Goal: Book appointment/travel/reservation

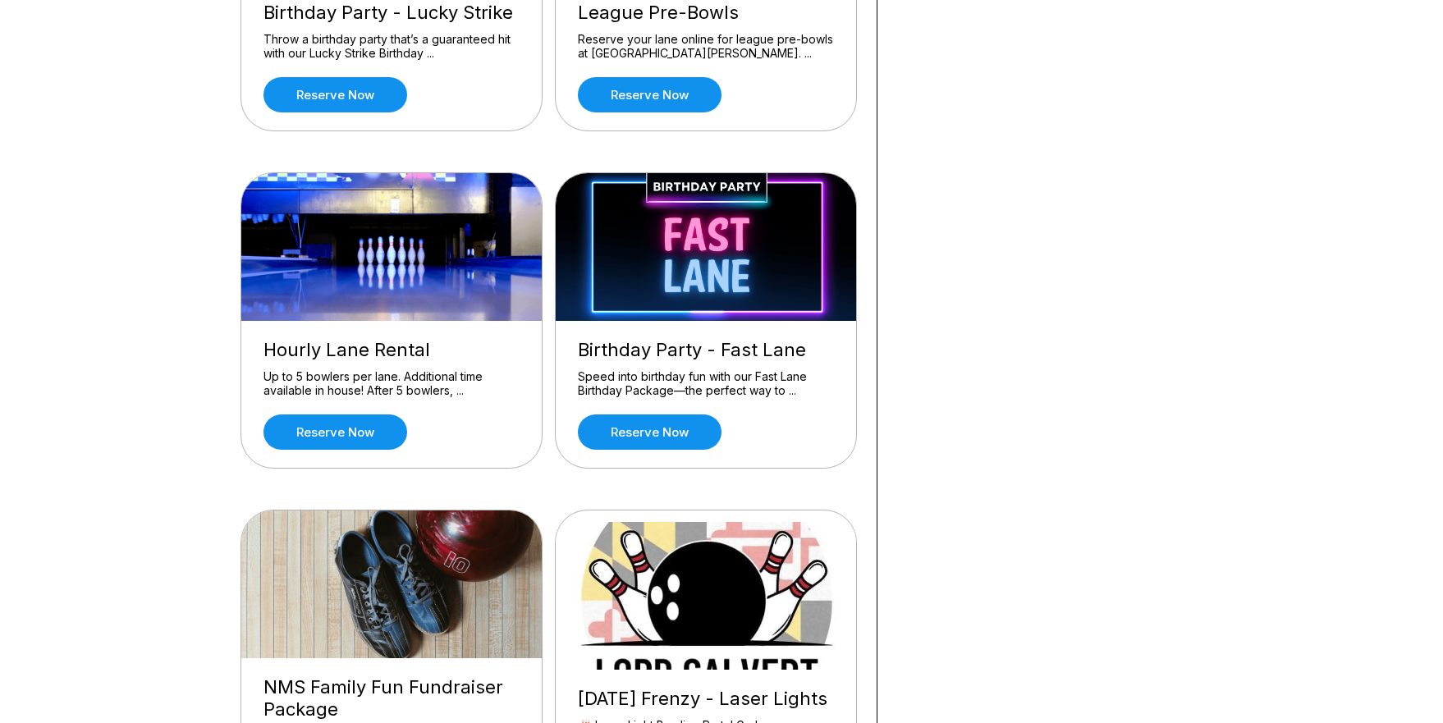
scroll to position [682, 0]
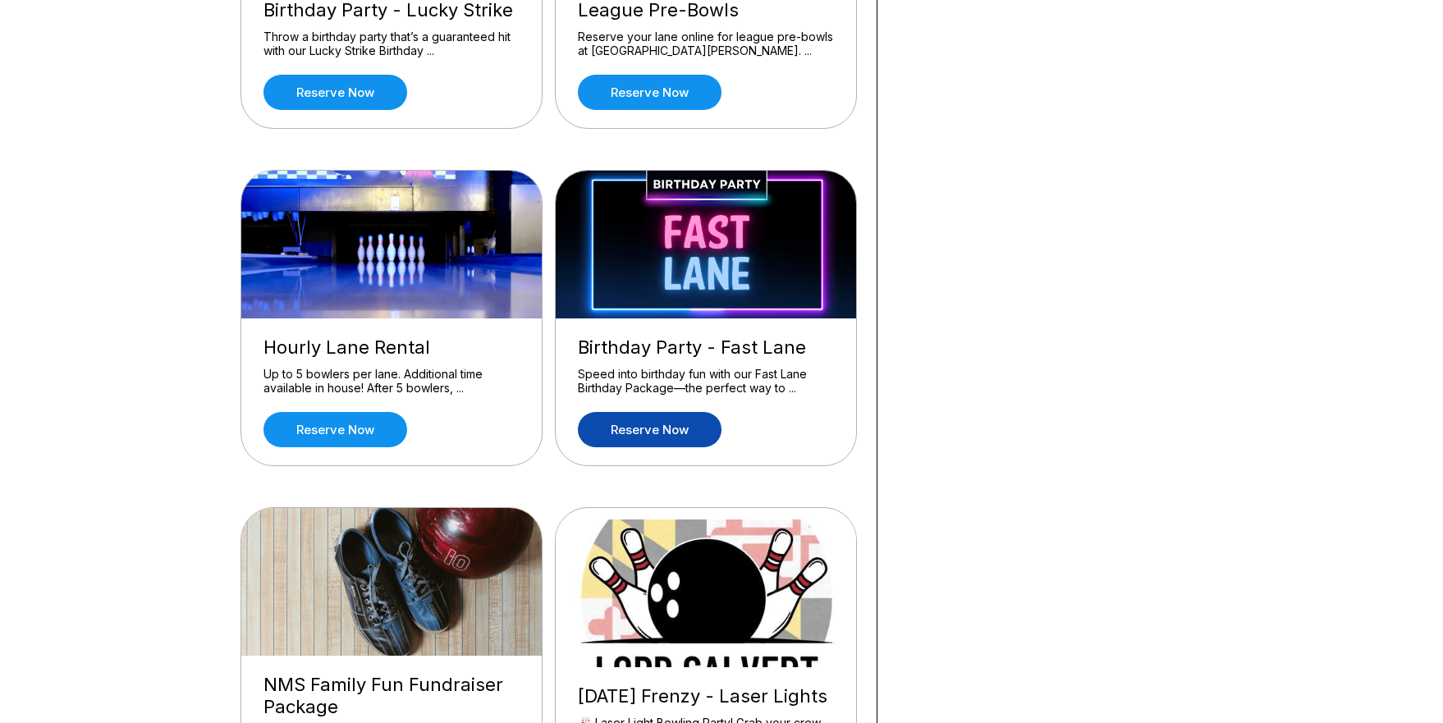
click at [646, 427] on link "Reserve now" at bounding box center [650, 429] width 144 height 35
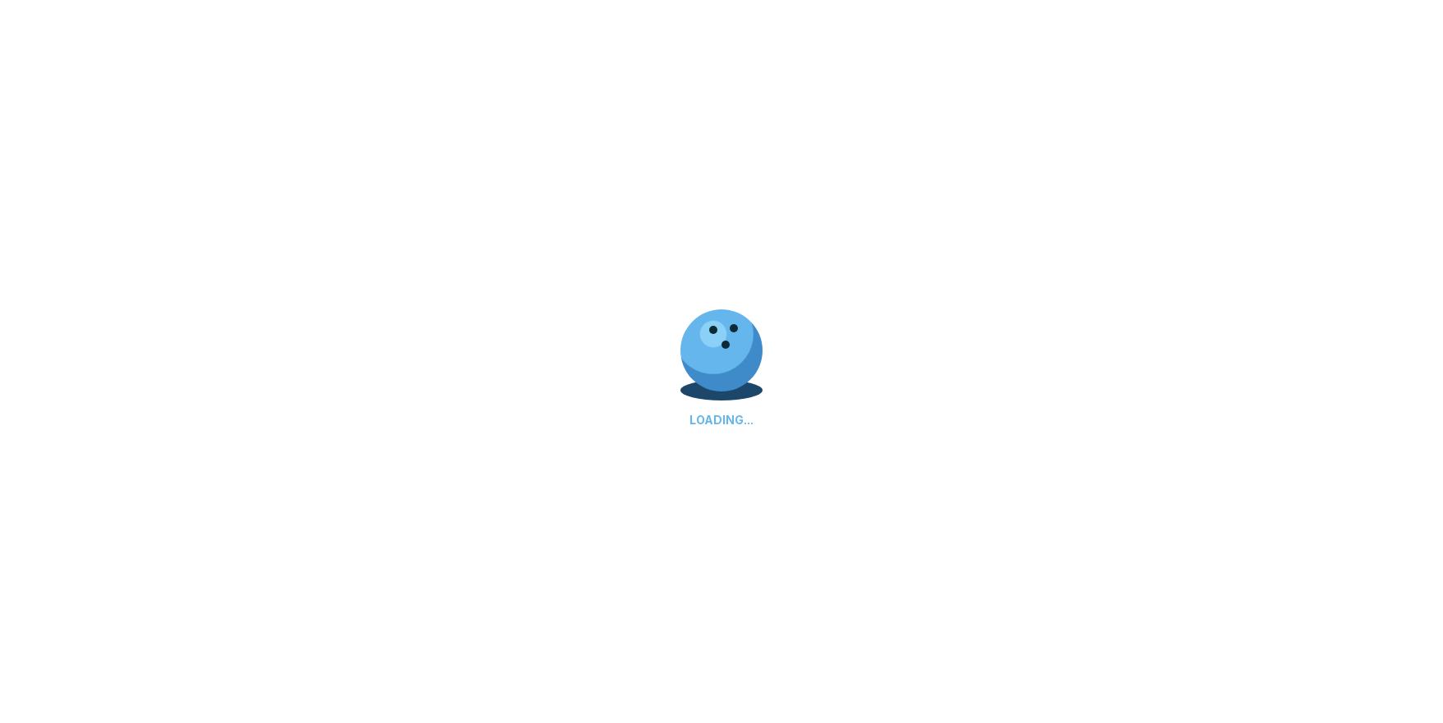
click at [646, 427] on div "LOADING..." at bounding box center [721, 361] width 1443 height 723
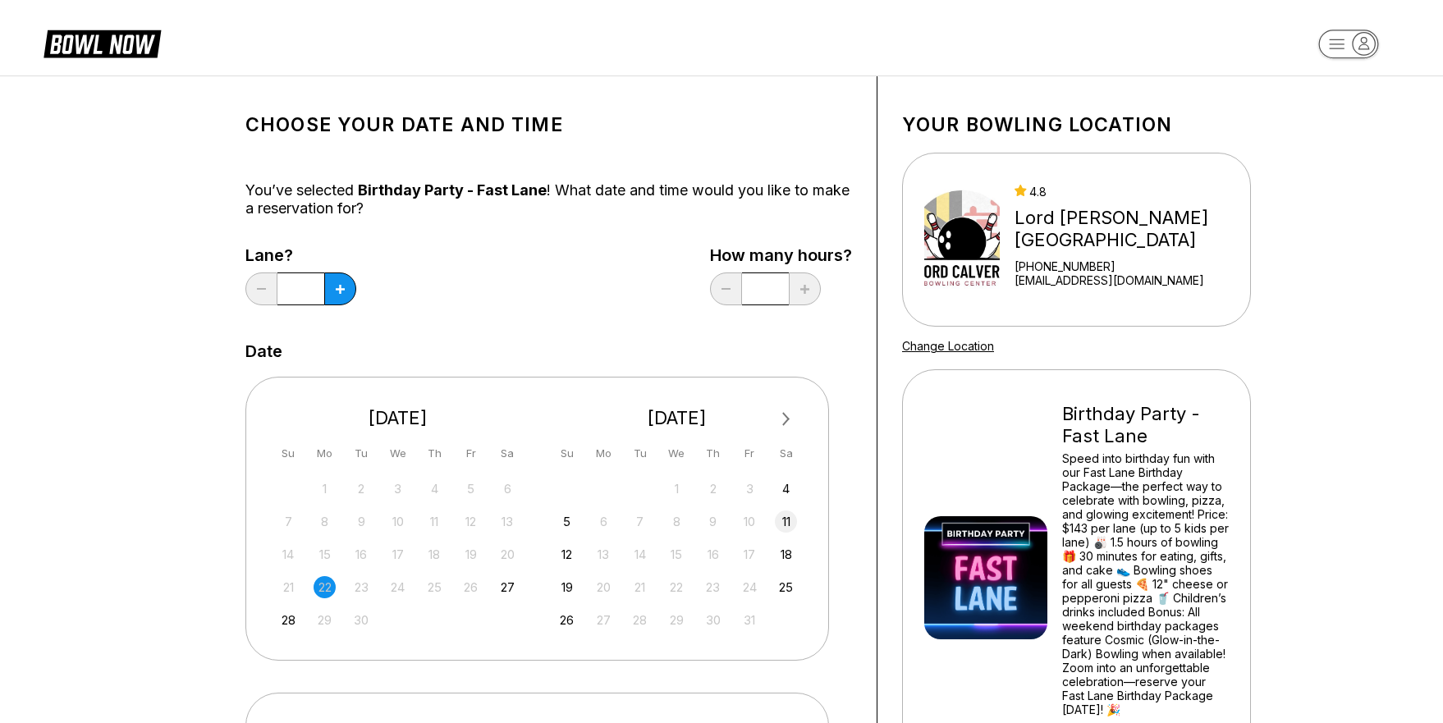
click at [780, 515] on div "11" at bounding box center [786, 521] width 22 height 22
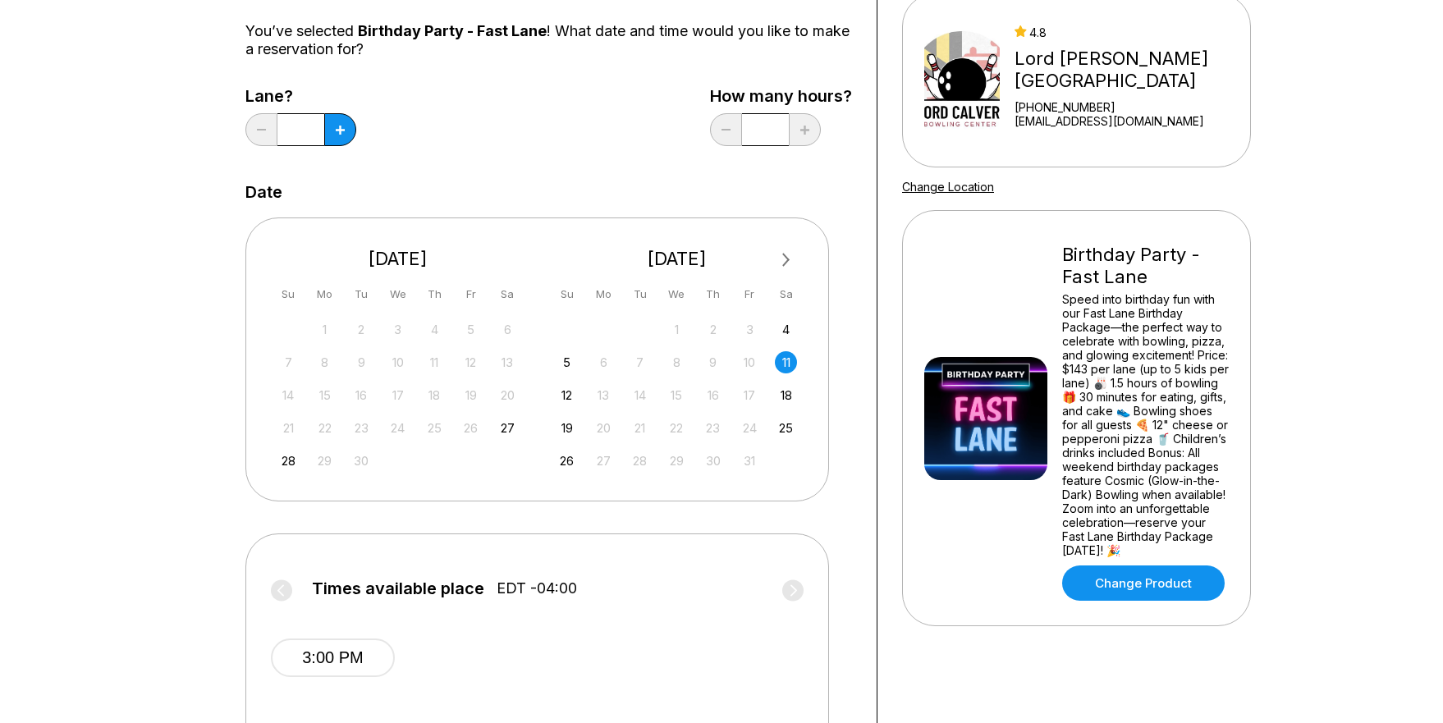
scroll to position [164, 0]
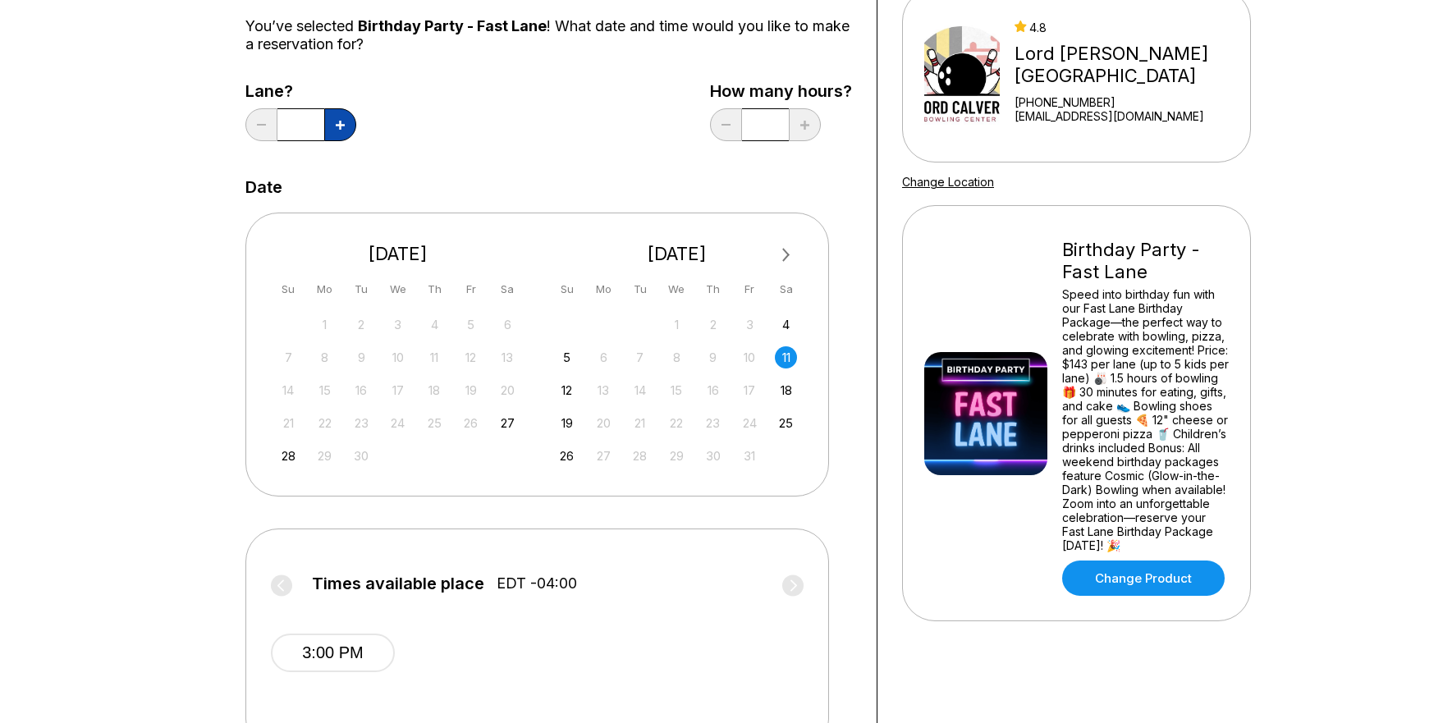
click at [341, 126] on icon at bounding box center [340, 125] width 9 height 9
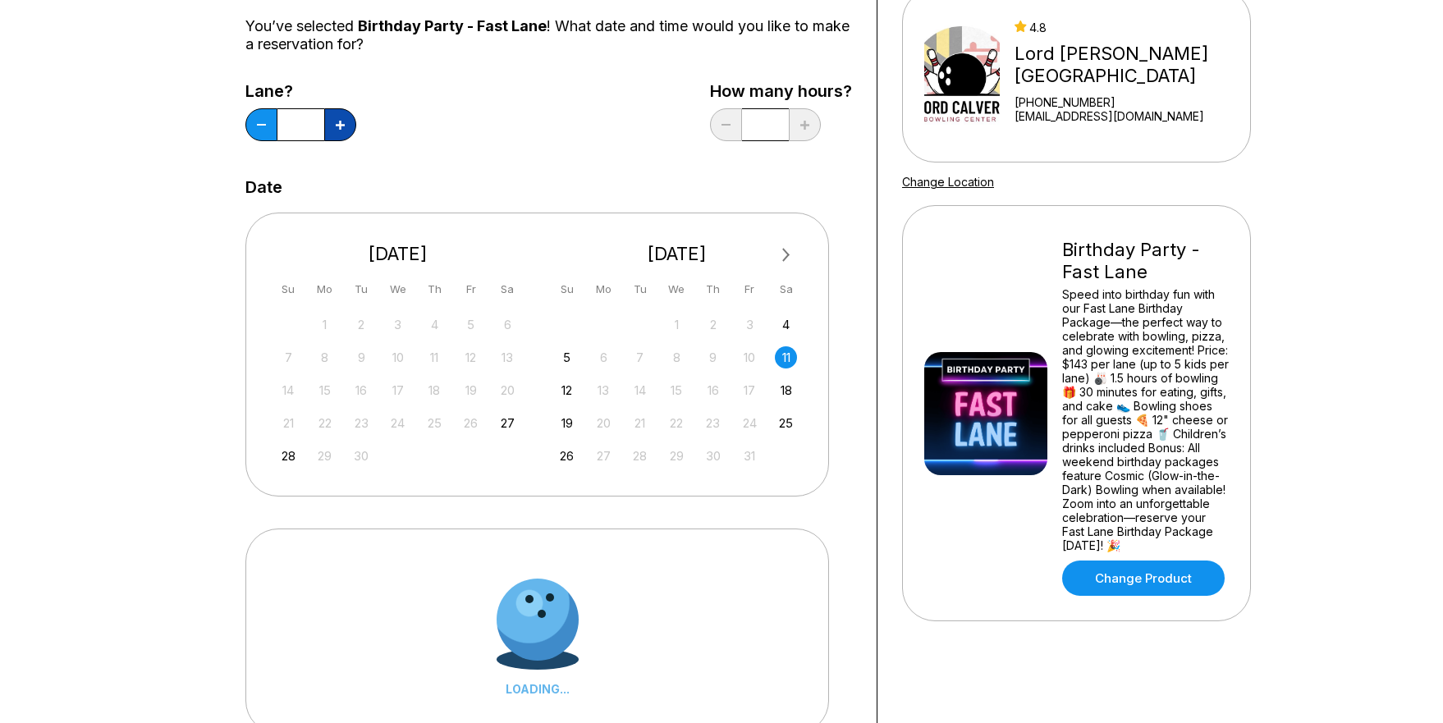
click at [341, 126] on icon at bounding box center [340, 125] width 9 height 9
type input "*"
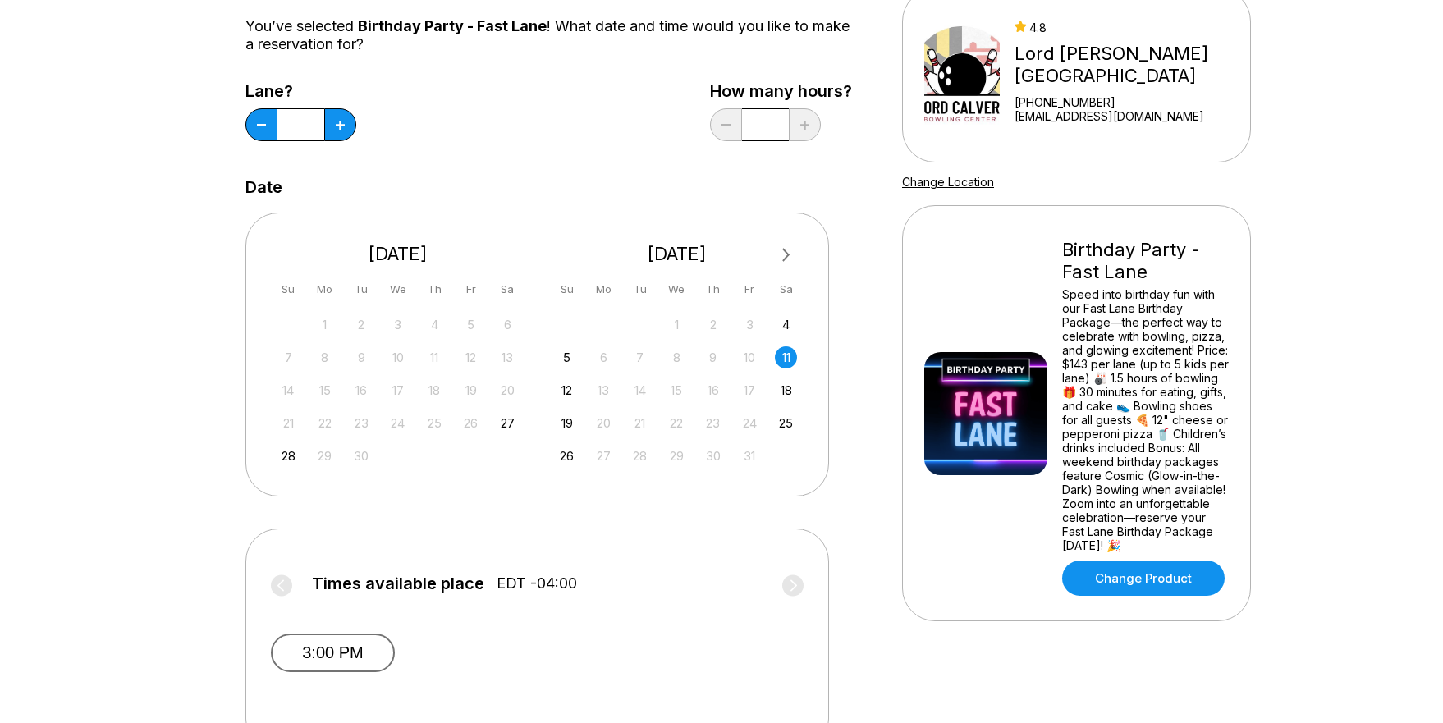
click at [358, 665] on button "3:00 PM" at bounding box center [333, 653] width 124 height 39
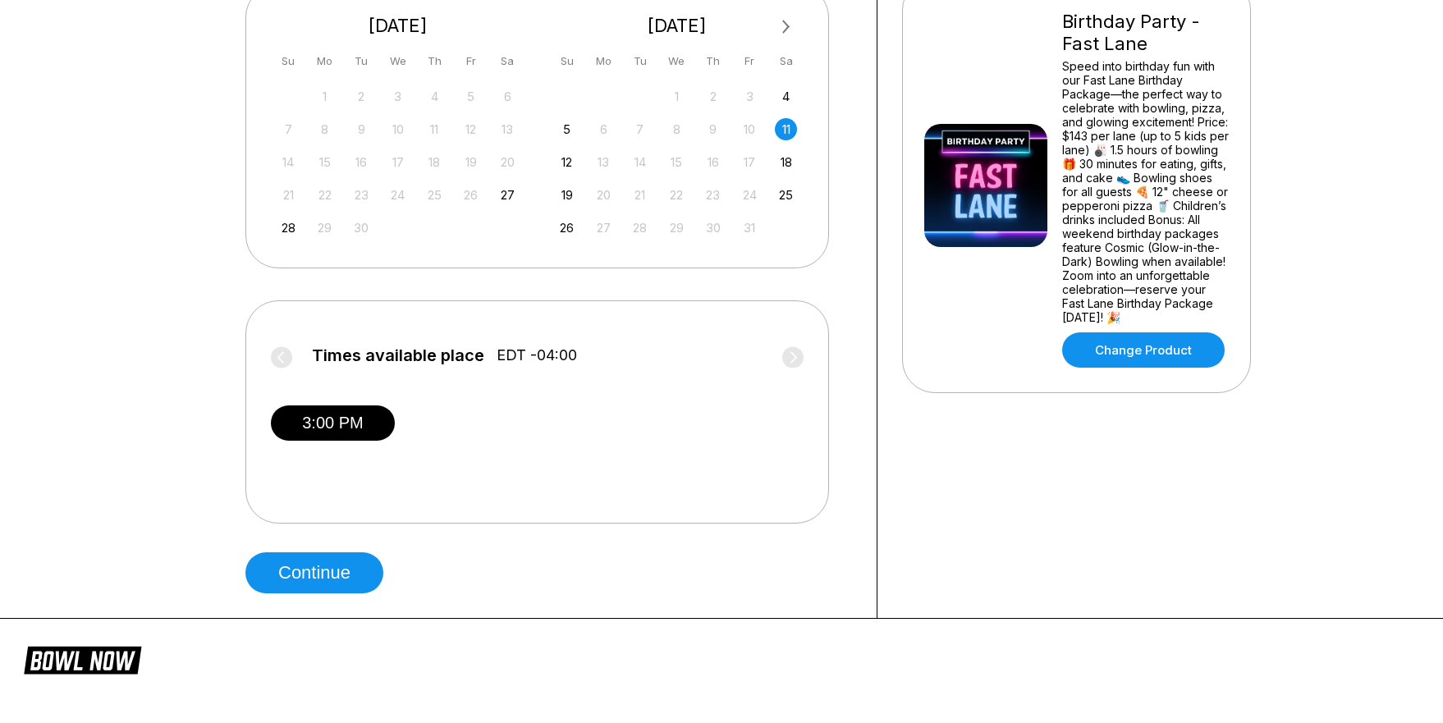
scroll to position [410, 0]
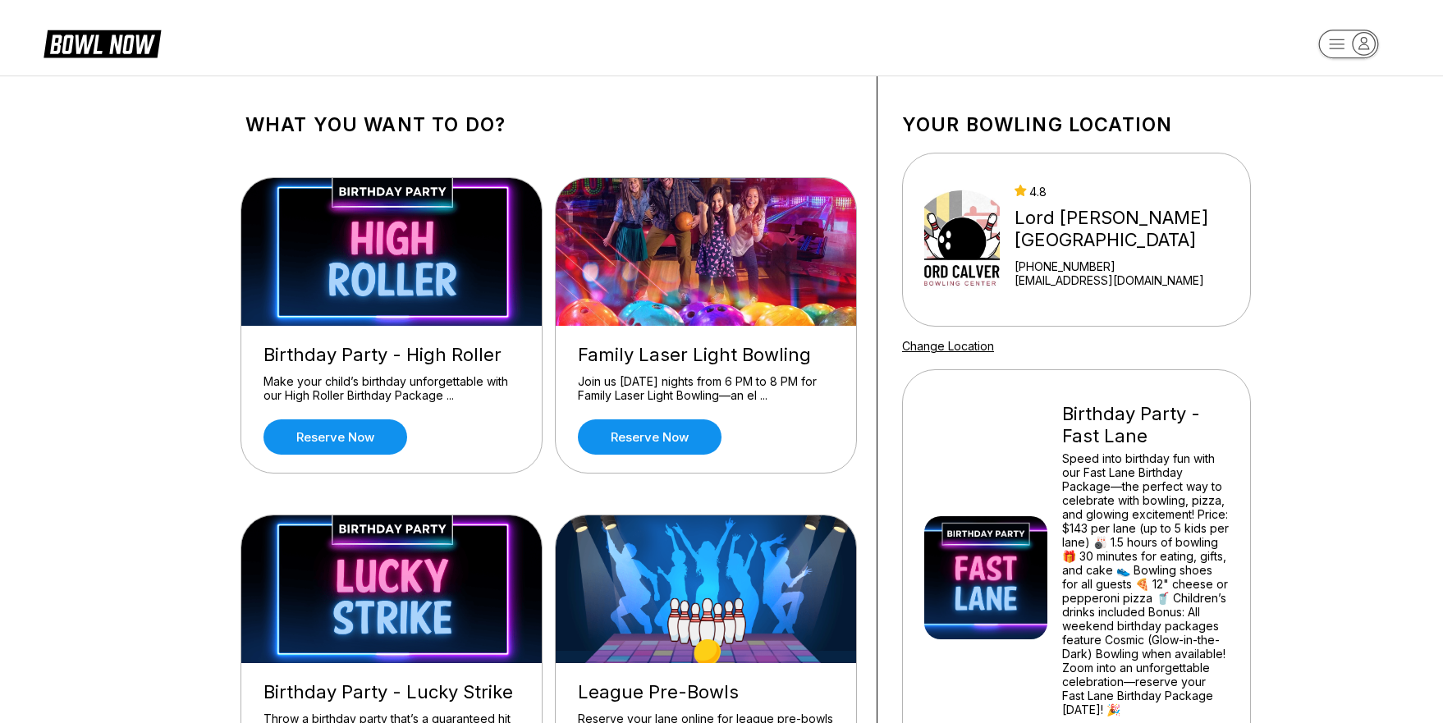
scroll to position [164, 0]
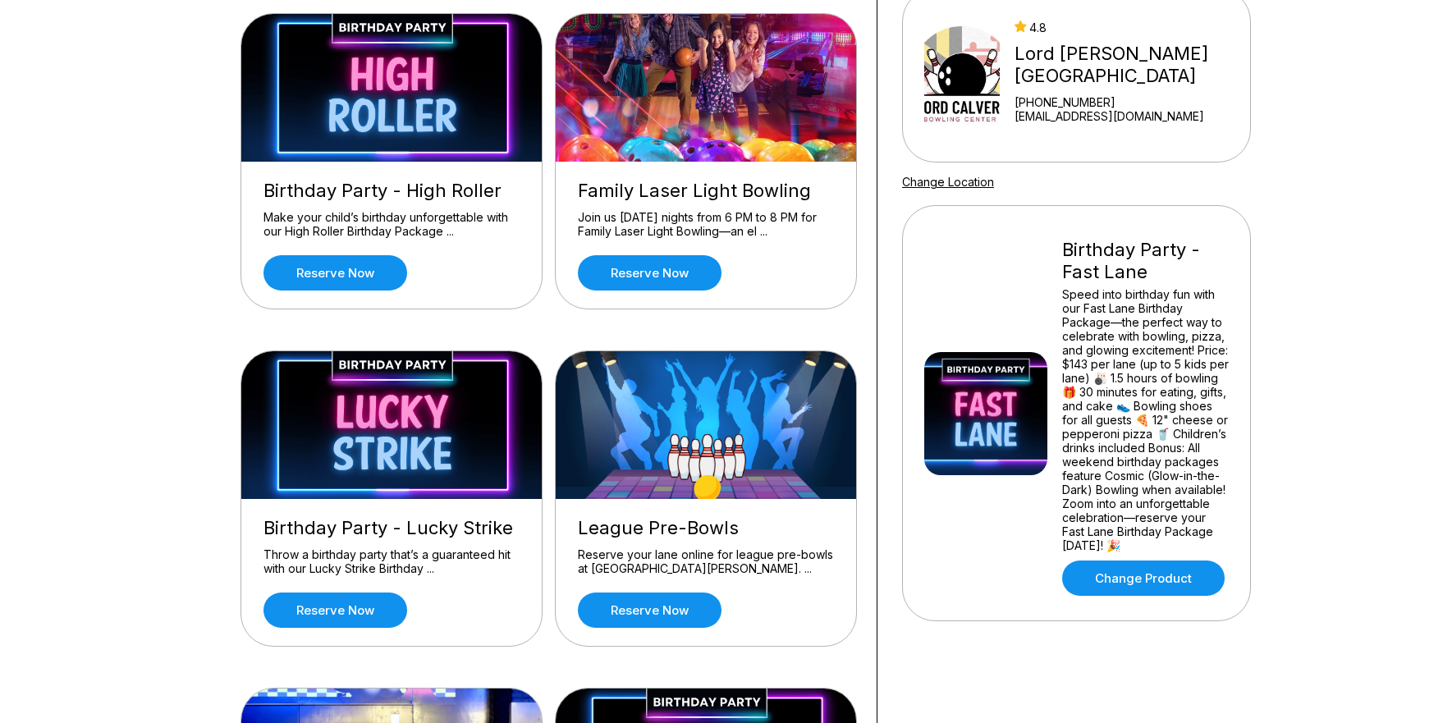
click at [1080, 478] on div "Speed into birthday fun with our Fast Lane Birthday Package—the perfect way to …" at bounding box center [1145, 419] width 167 height 265
click at [1019, 433] on img at bounding box center [985, 413] width 123 height 123
click at [1032, 475] on img at bounding box center [985, 413] width 123 height 123
click at [1109, 439] on div "Speed into birthday fun with our Fast Lane Birthday Package—the perfect way to …" at bounding box center [1145, 419] width 167 height 265
click at [1140, 383] on div "Speed into birthday fun with our Fast Lane Birthday Package—the perfect way to …" at bounding box center [1145, 419] width 167 height 265
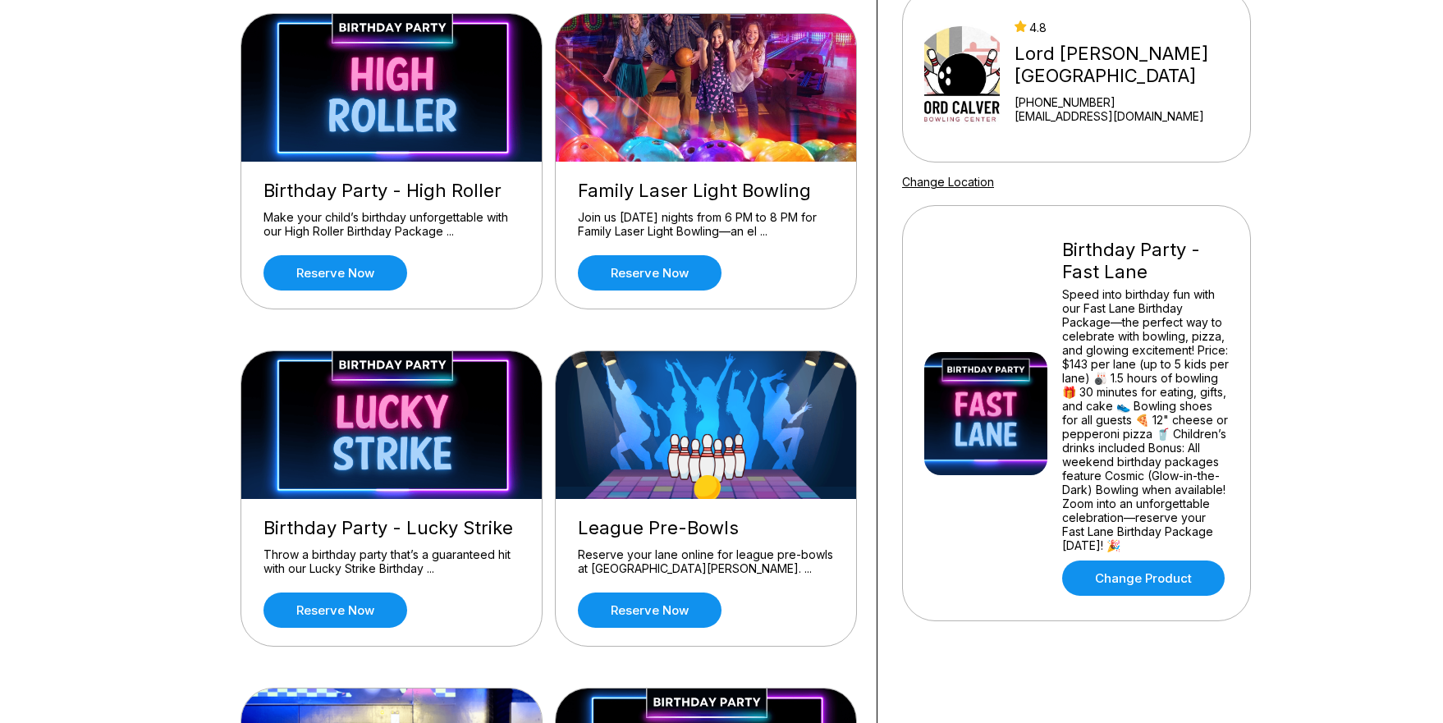
click at [1035, 407] on img at bounding box center [985, 413] width 123 height 123
drag, startPoint x: 1139, startPoint y: 347, endPoint x: 1144, endPoint y: 337, distance: 11.0
click at [1140, 346] on div "Speed into birthday fun with our Fast Lane Birthday Package—the perfect way to …" at bounding box center [1145, 419] width 167 height 265
click at [1160, 286] on div "Birthday Party - Fast Lane Speed into birthday fun with our Fast Lane Birthday …" at bounding box center [1145, 413] width 167 height 365
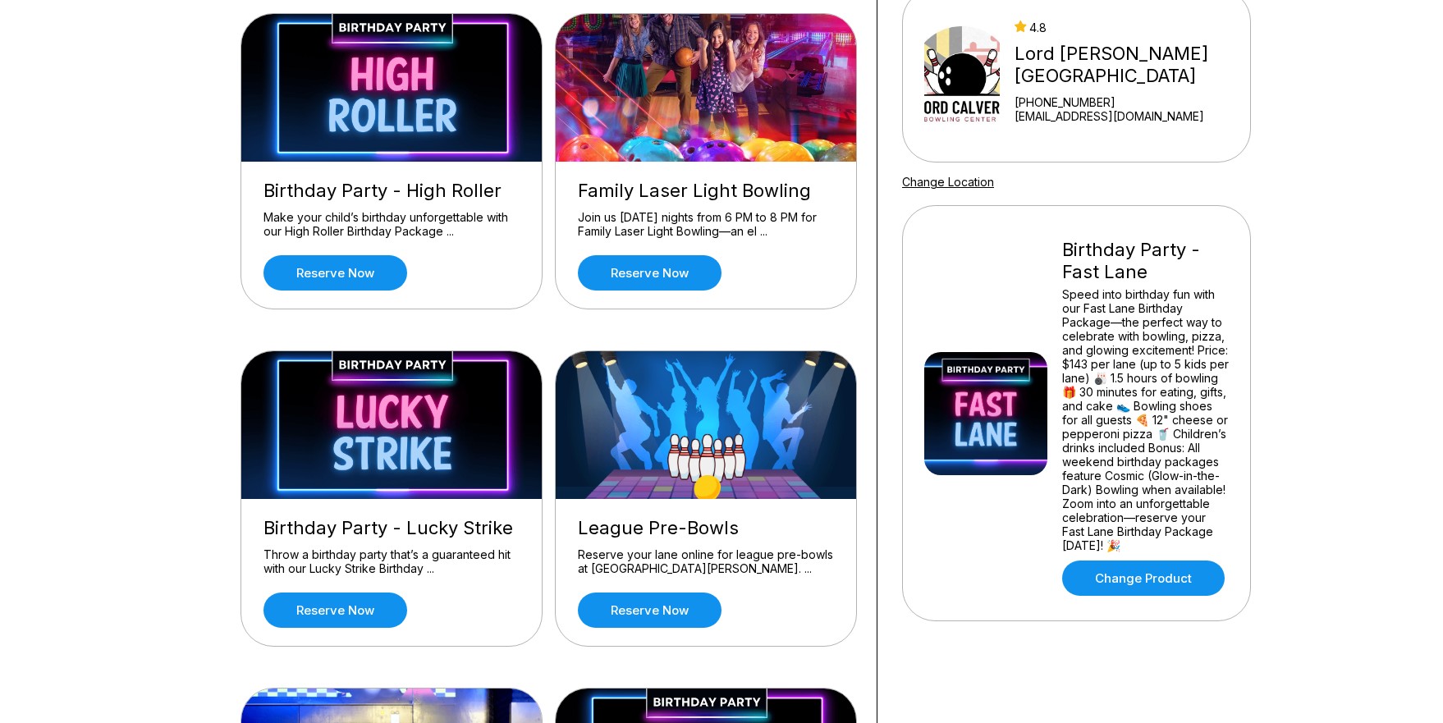
click at [1174, 375] on div "Speed into birthday fun with our Fast Lane Birthday Package—the perfect way to …" at bounding box center [1145, 419] width 167 height 265
click at [1172, 592] on link "Change Product" at bounding box center [1143, 578] width 163 height 35
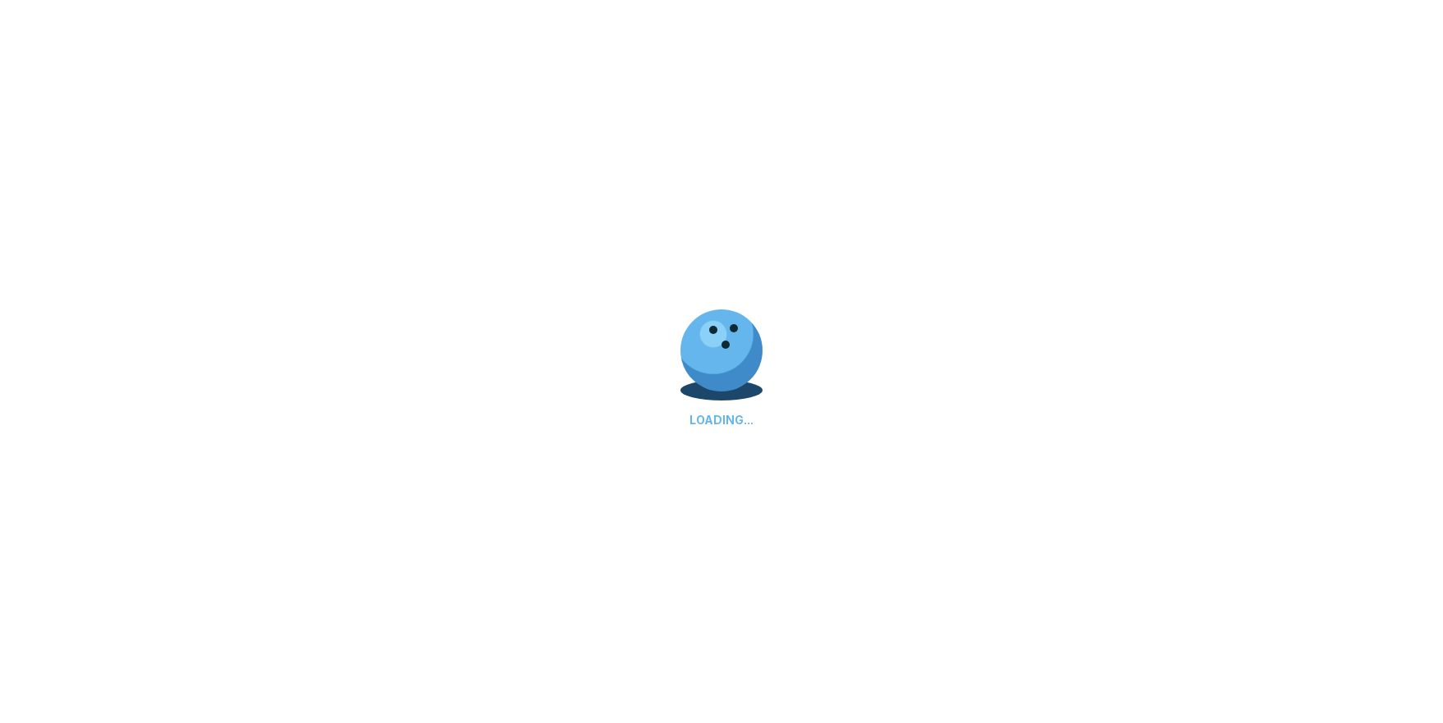
scroll to position [0, 0]
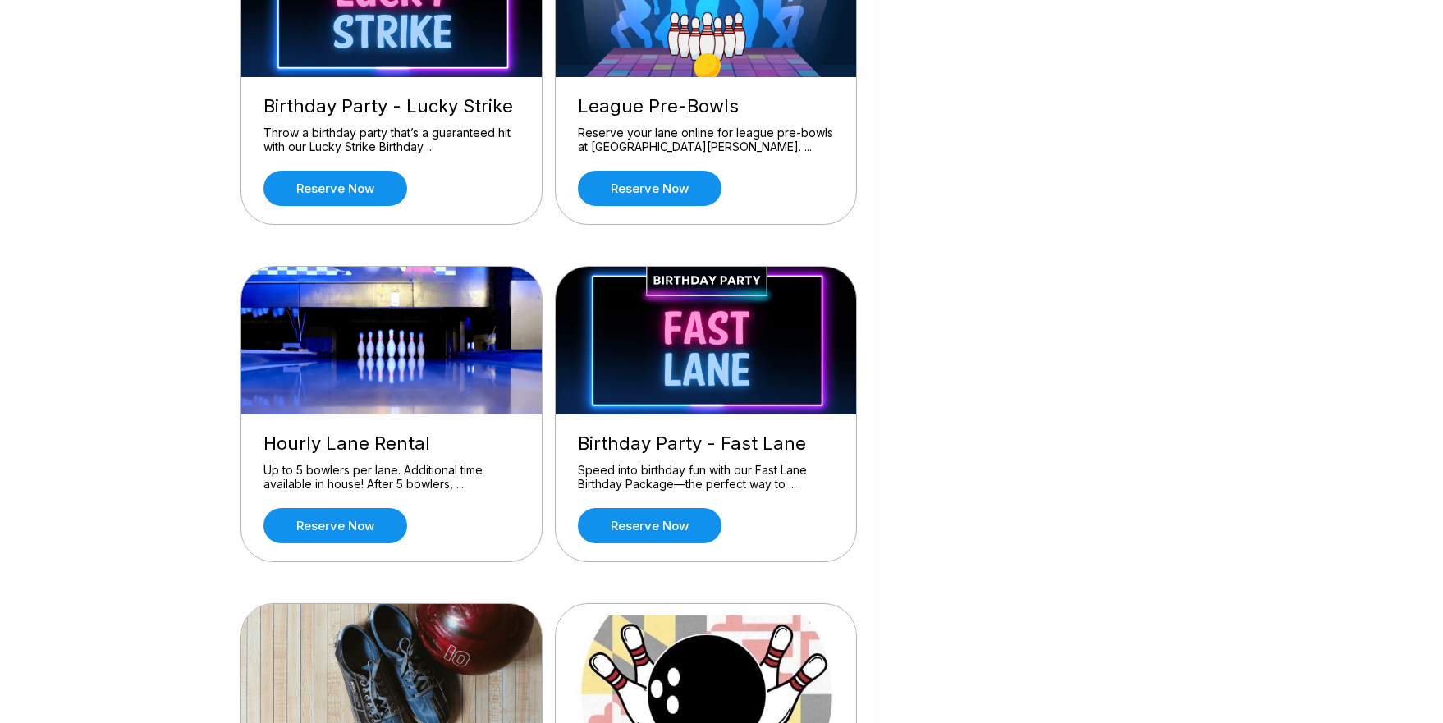
scroll to position [621, 0]
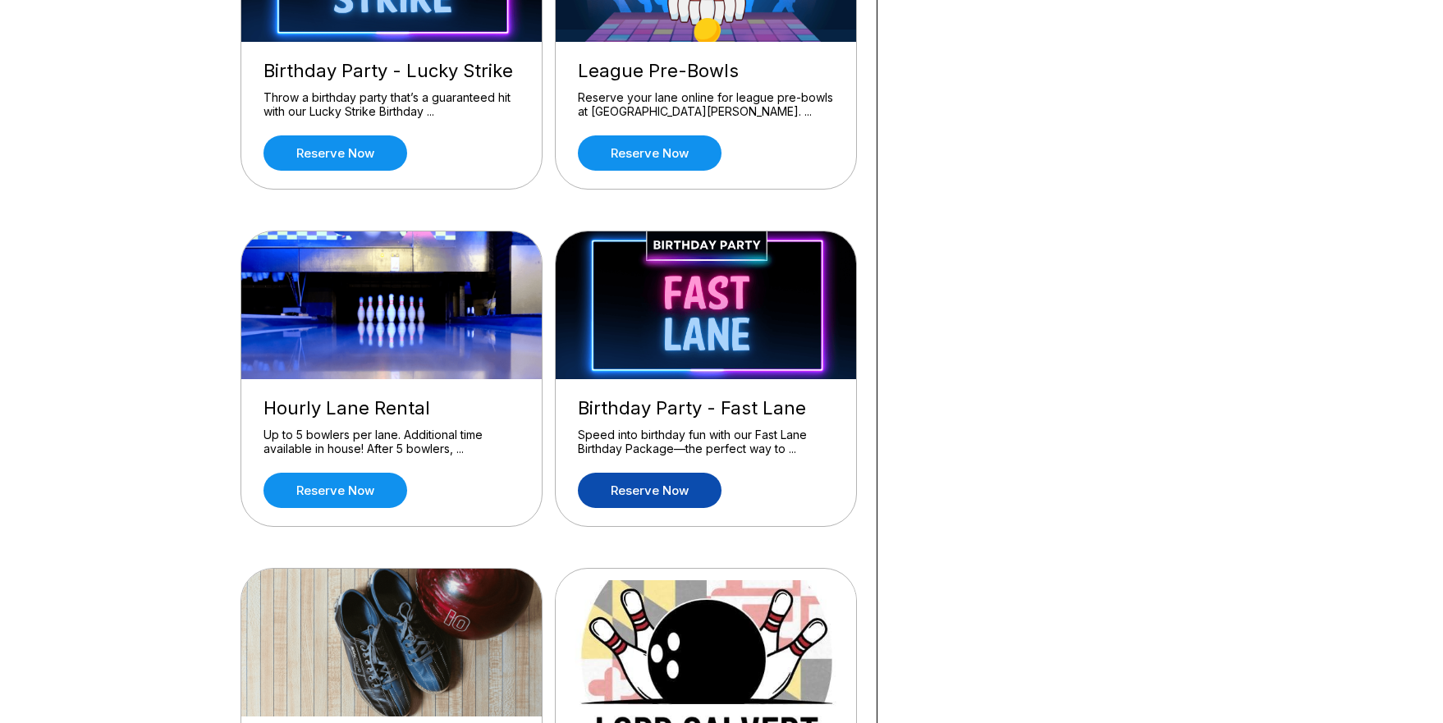
click at [650, 489] on link "Reserve now" at bounding box center [650, 490] width 144 height 35
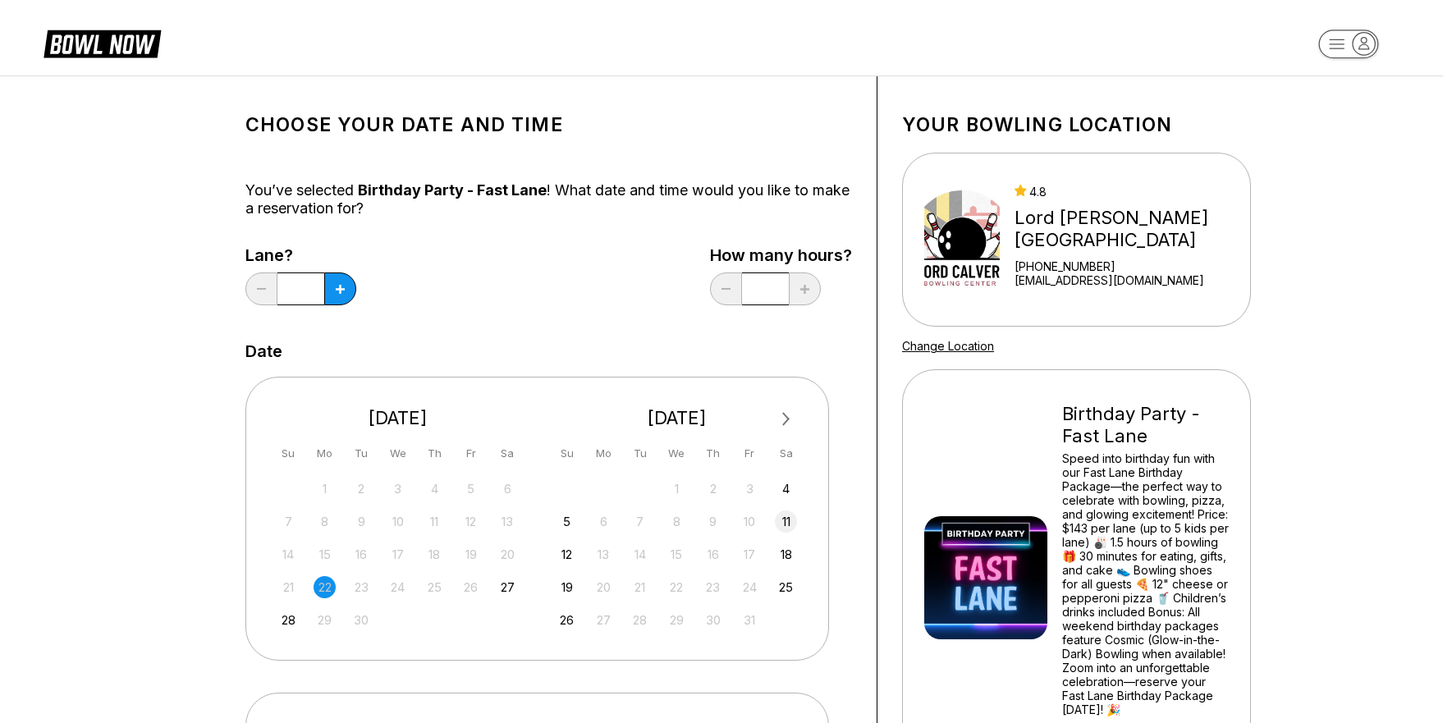
click at [790, 524] on div "11" at bounding box center [786, 521] width 22 height 22
click at [336, 289] on button at bounding box center [340, 288] width 32 height 33
click at [336, 289] on icon at bounding box center [340, 289] width 9 height 9
type input "*"
click at [1437, 344] on div "Choose your Date and time You’ve selected Birthday Party - Fast Lane ! What dat…" at bounding box center [721, 544] width 1443 height 936
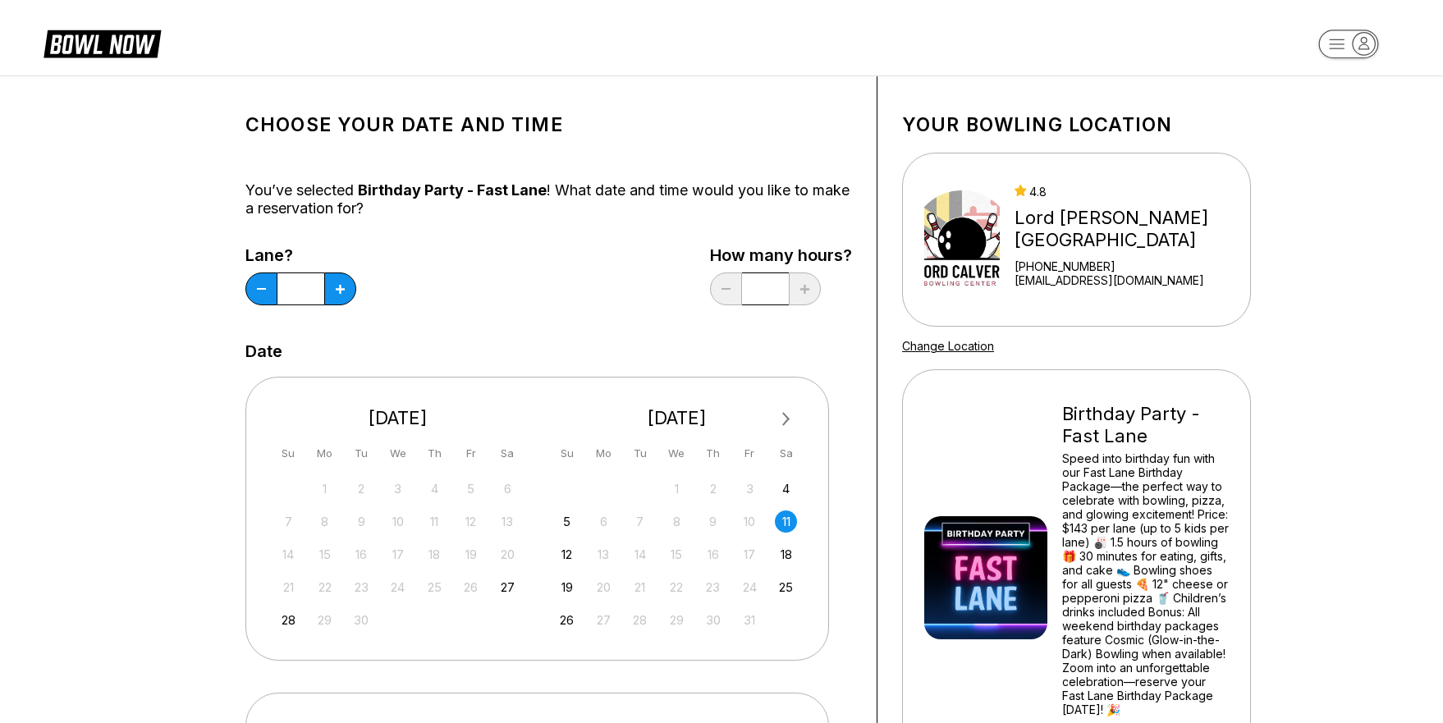
click at [1384, 325] on div "Choose your Date and time You’ve selected Birthday Party - Fast Lane ! What dat…" at bounding box center [721, 544] width 1443 height 936
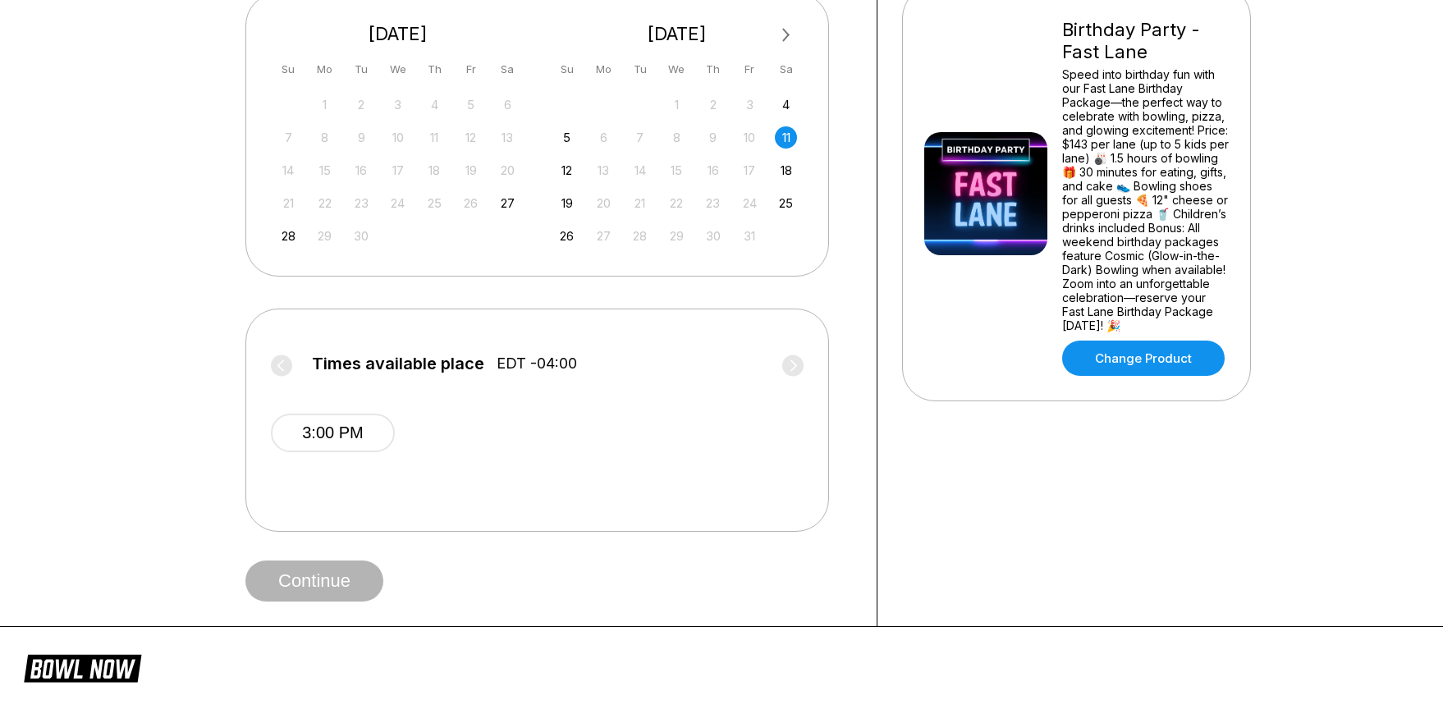
scroll to position [332, 0]
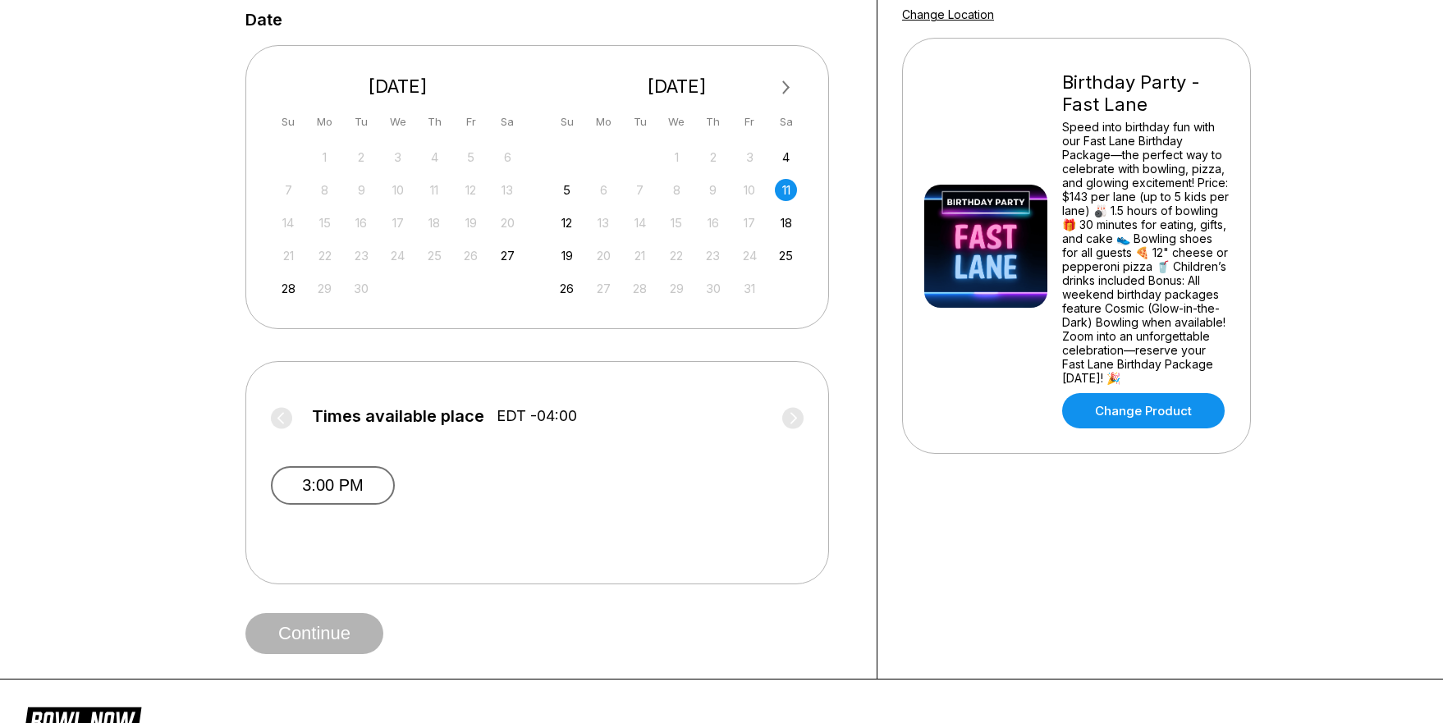
click at [365, 482] on button "3:00 PM" at bounding box center [333, 485] width 124 height 39
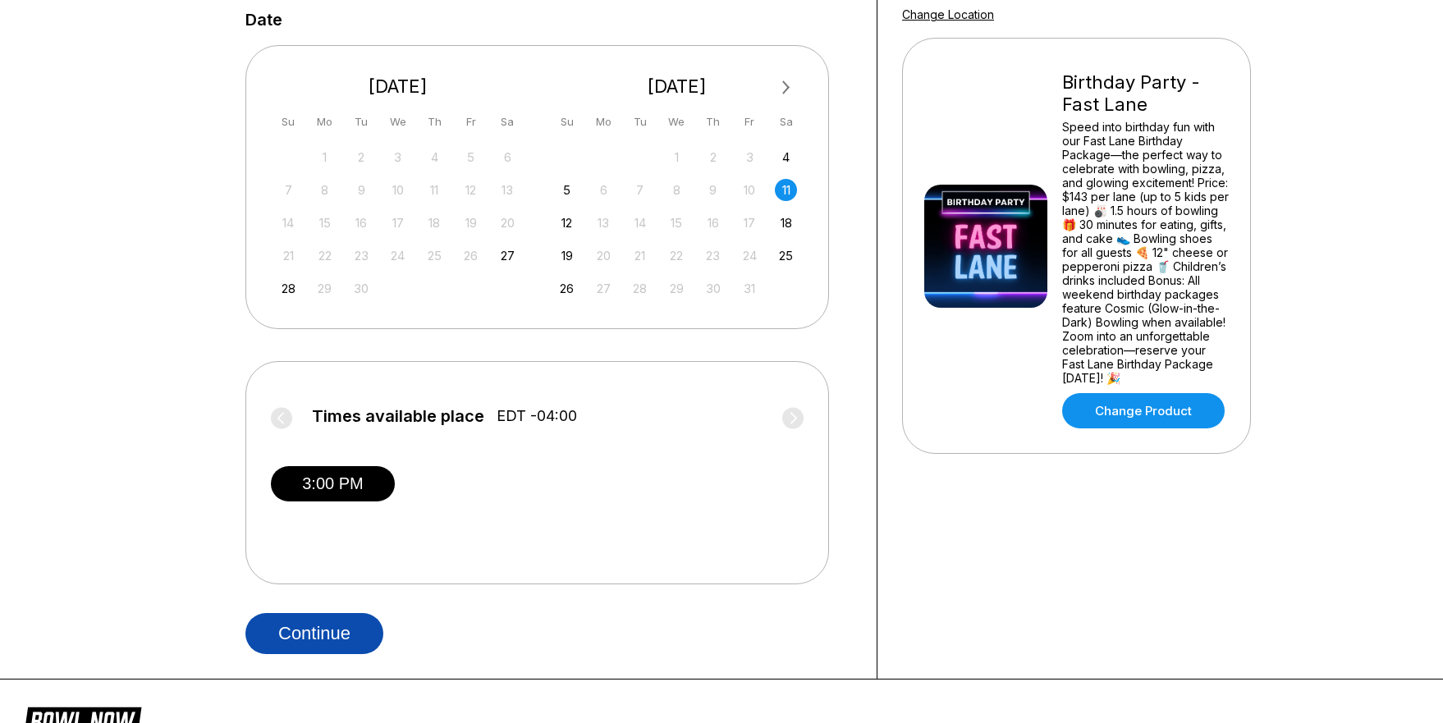
click at [321, 635] on button "Continue" at bounding box center [314, 633] width 138 height 41
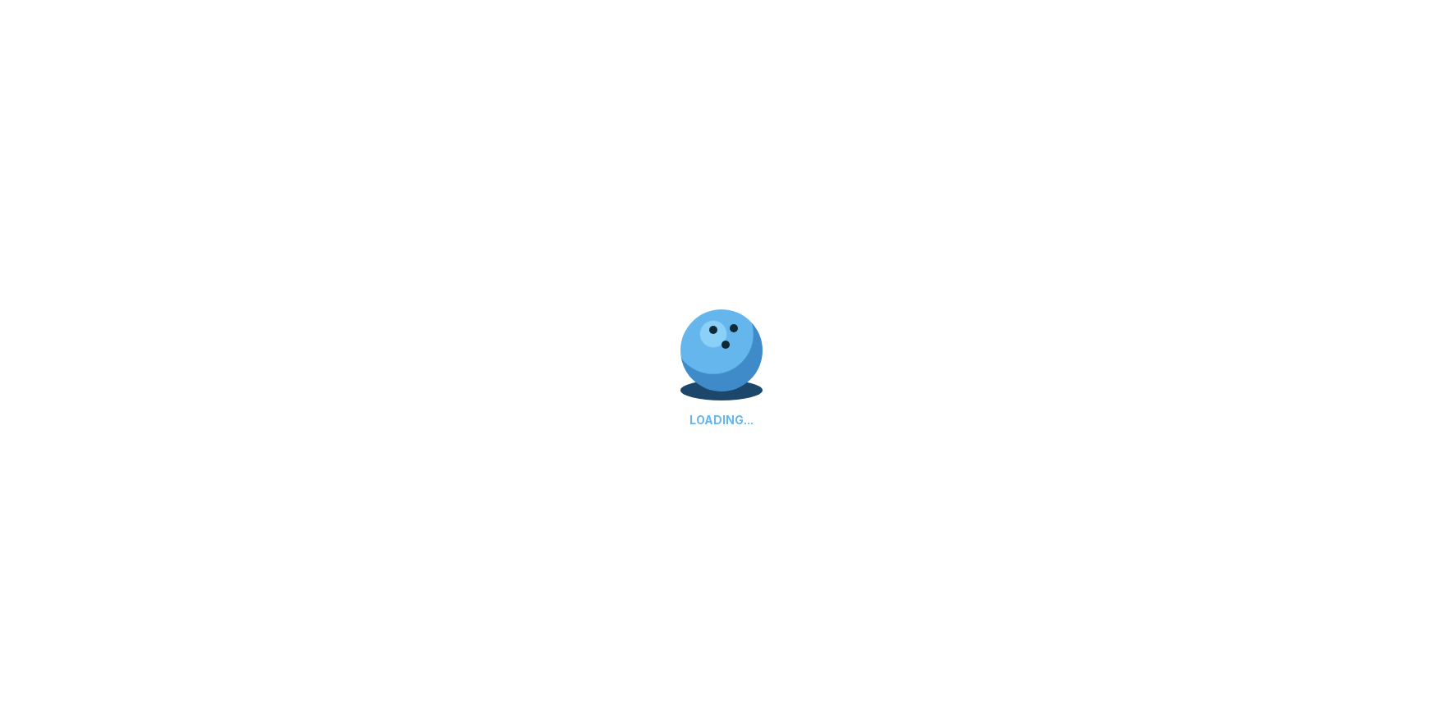
select select "**"
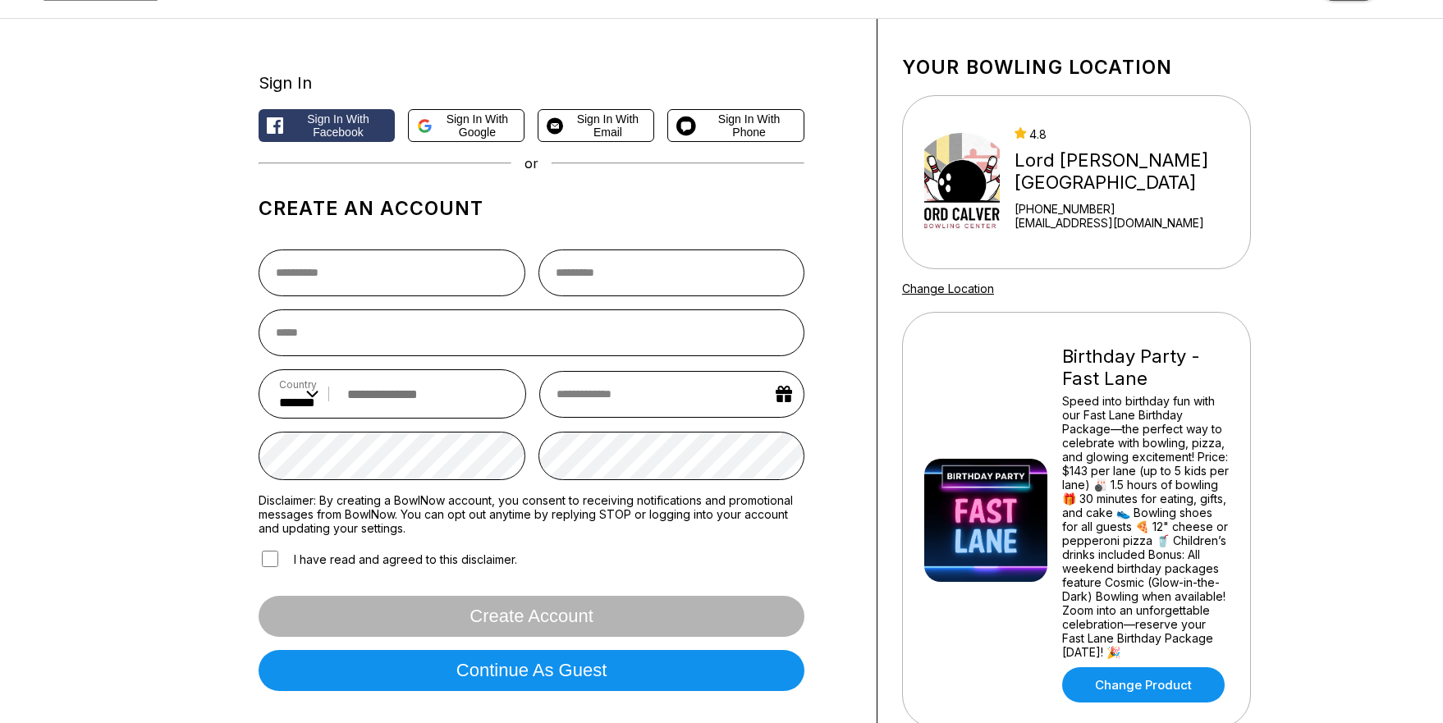
scroll to position [82, 0]
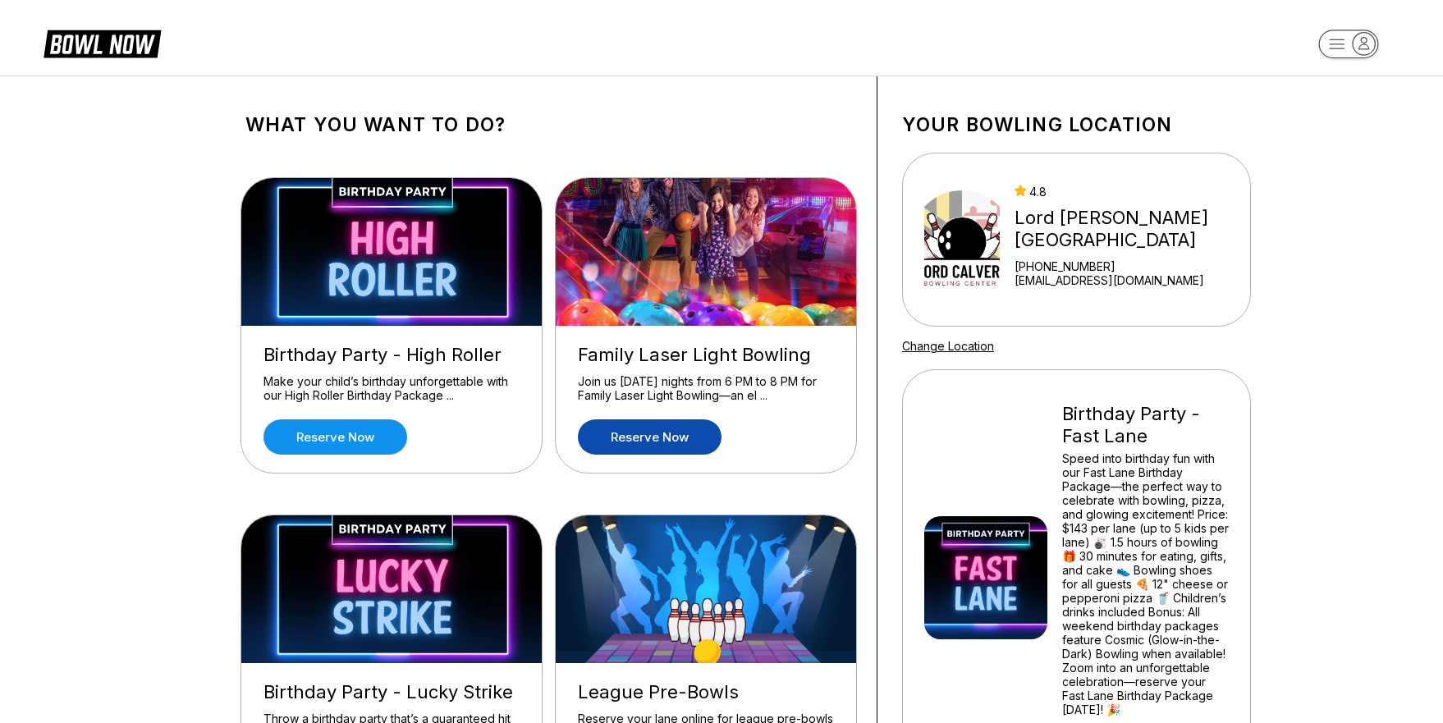
click at [658, 437] on link "Reserve now" at bounding box center [650, 436] width 144 height 35
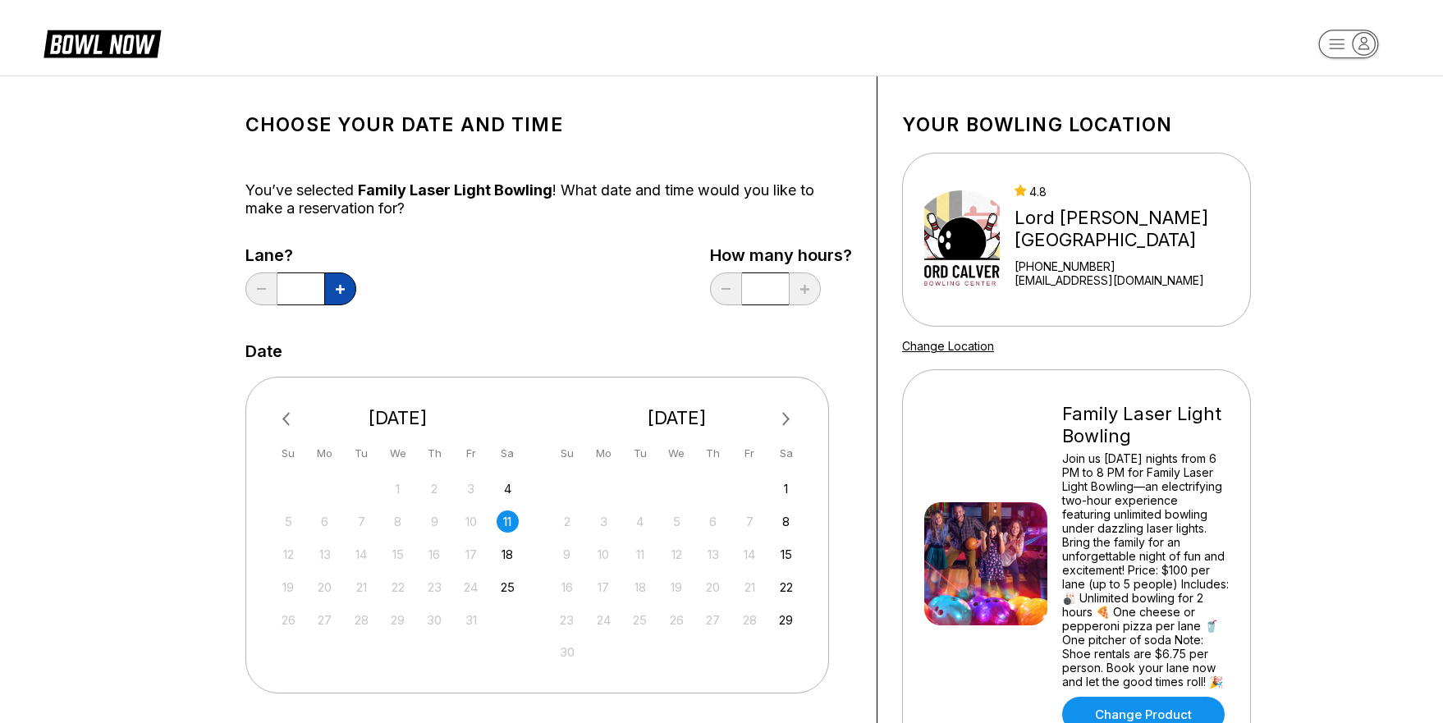
click at [348, 291] on button at bounding box center [340, 288] width 32 height 33
type input "*"
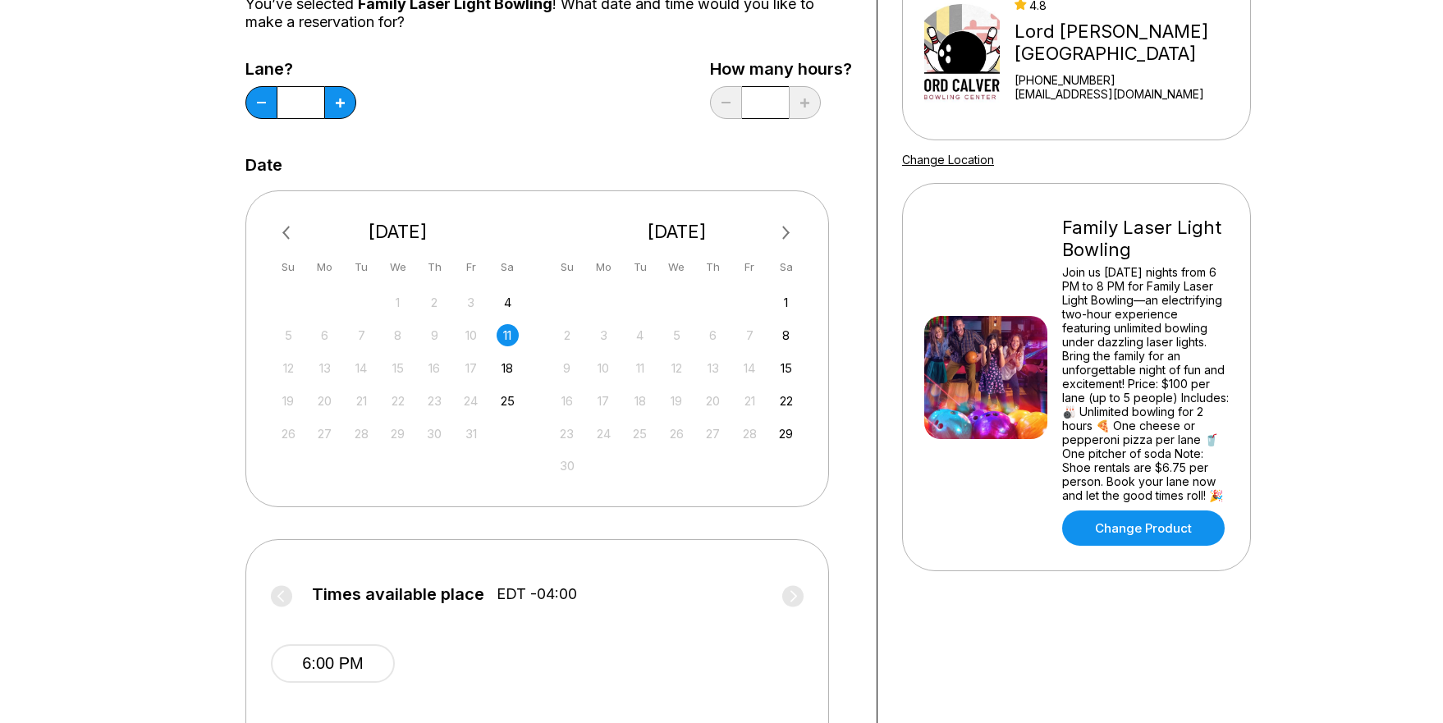
scroll to position [82, 0]
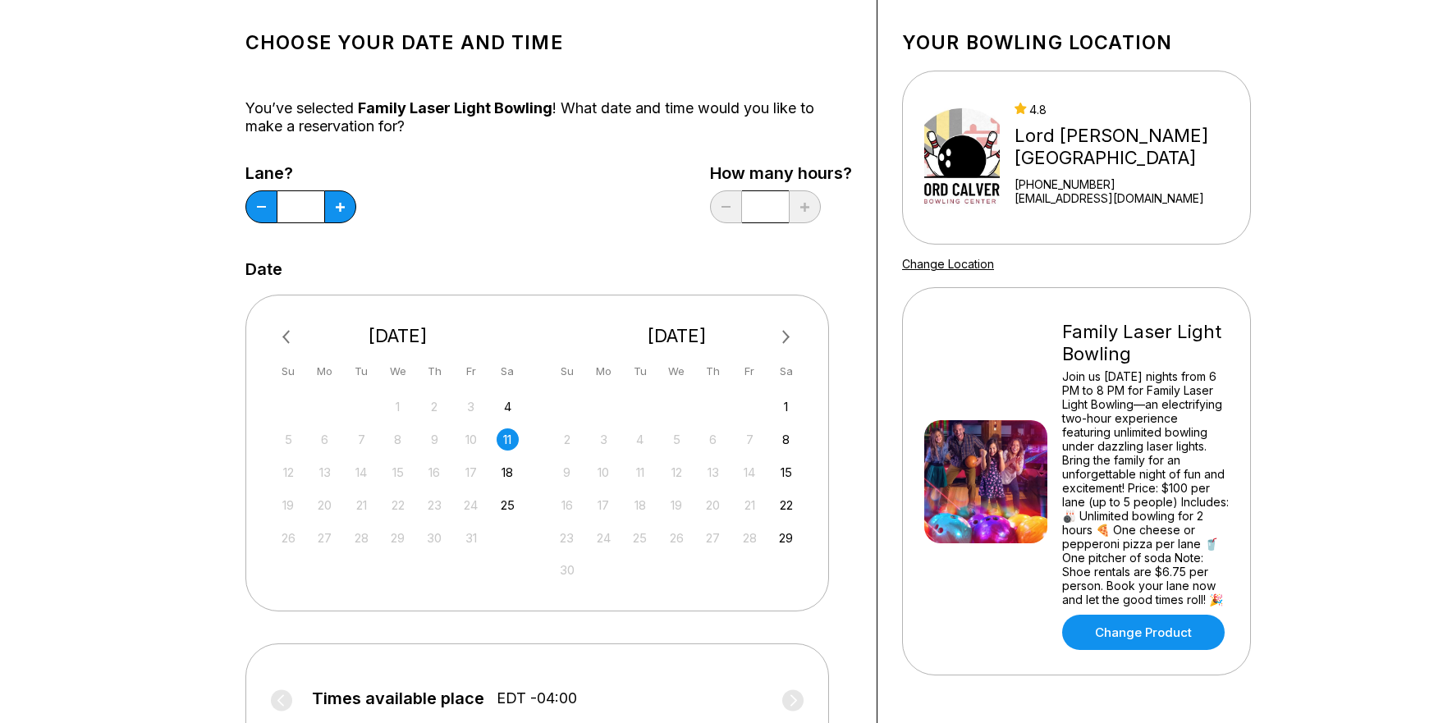
click at [501, 200] on div "Lane? * How many hours? *" at bounding box center [548, 197] width 607 height 67
click at [836, 267] on div "Date" at bounding box center [548, 269] width 607 height 18
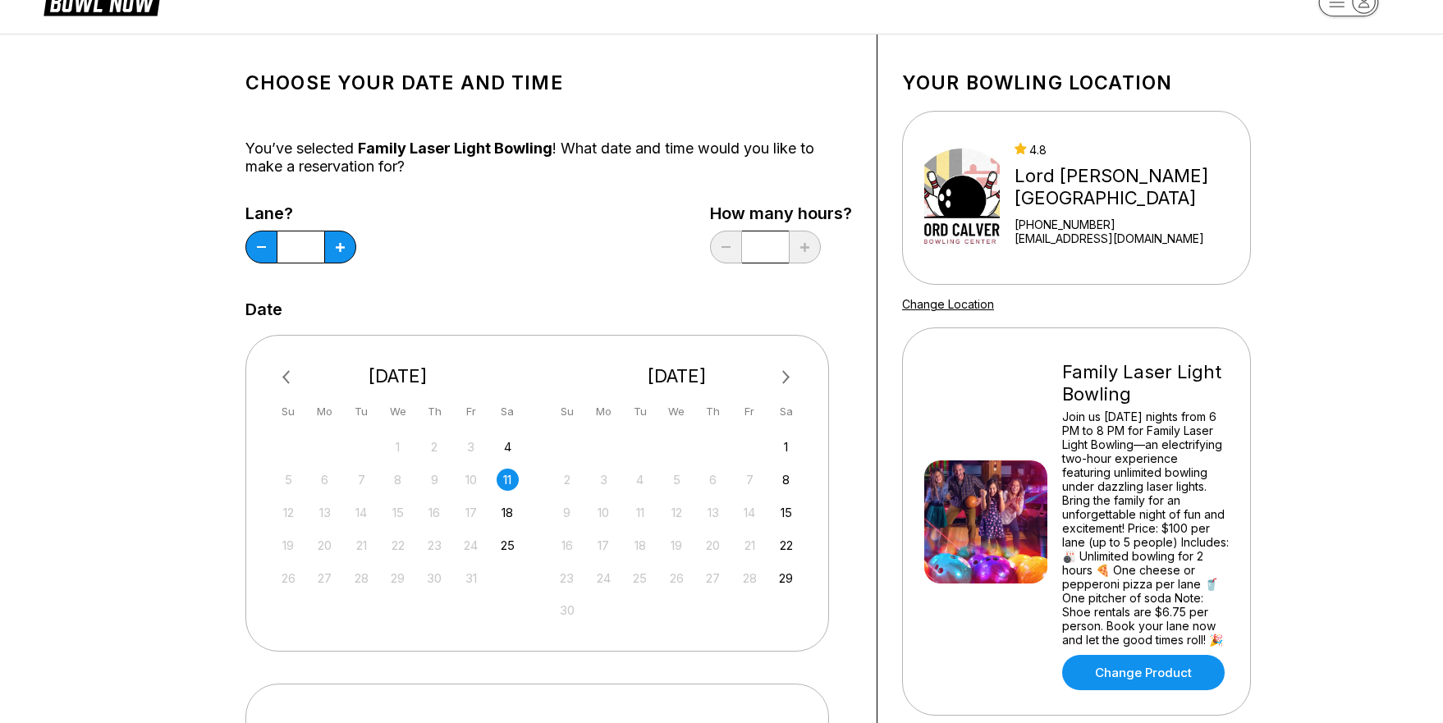
scroll to position [0, 0]
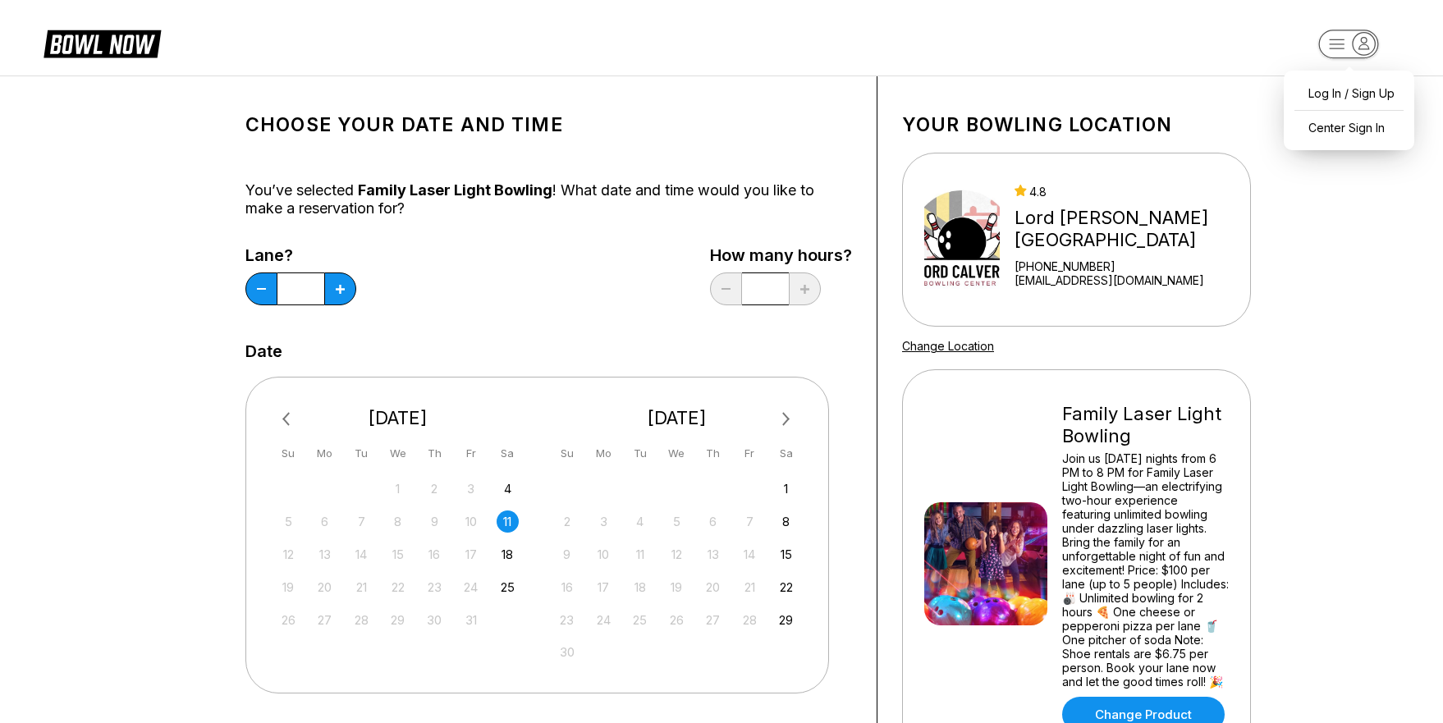
click at [1363, 45] on icon "button" at bounding box center [1364, 44] width 22 height 22
click at [1383, 237] on div "Choose your Date and time You’ve selected Family Laser Light Bowling ! What dat…" at bounding box center [721, 560] width 1443 height 968
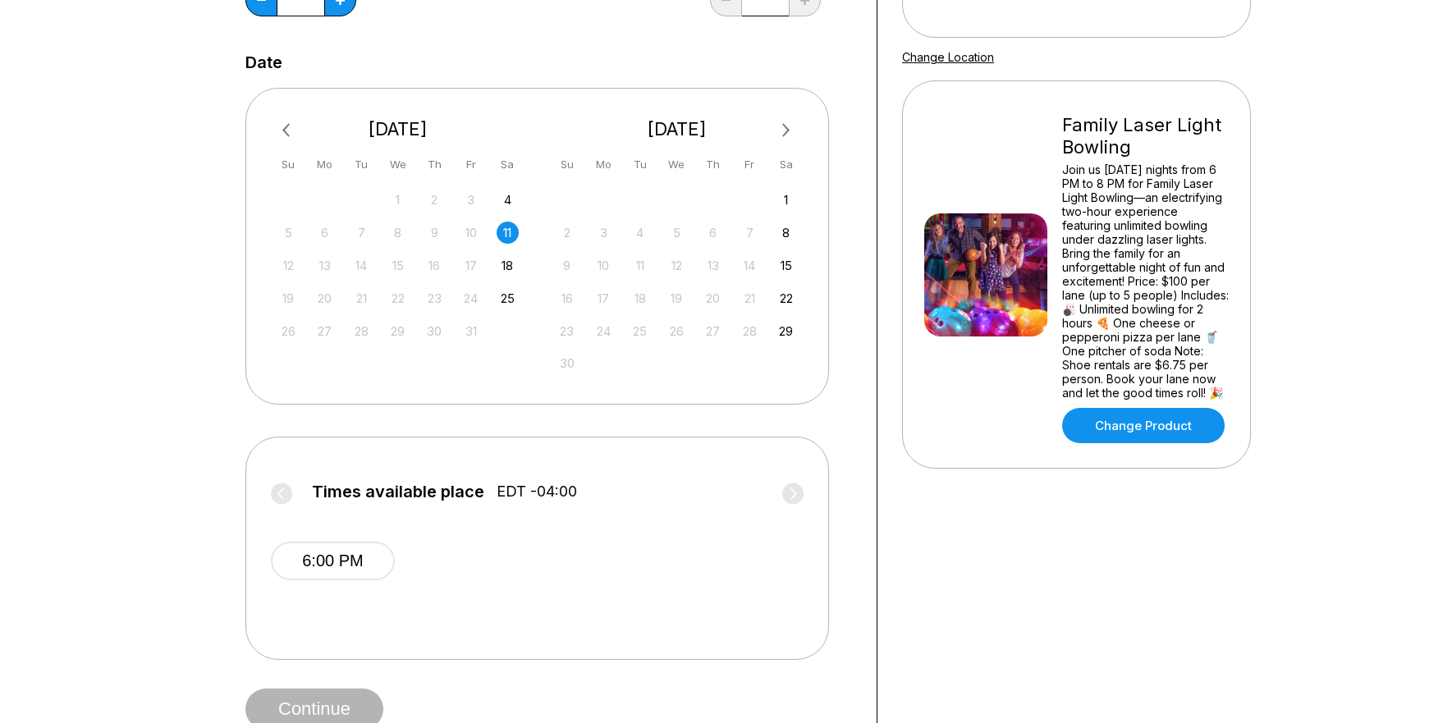
scroll to position [328, 0]
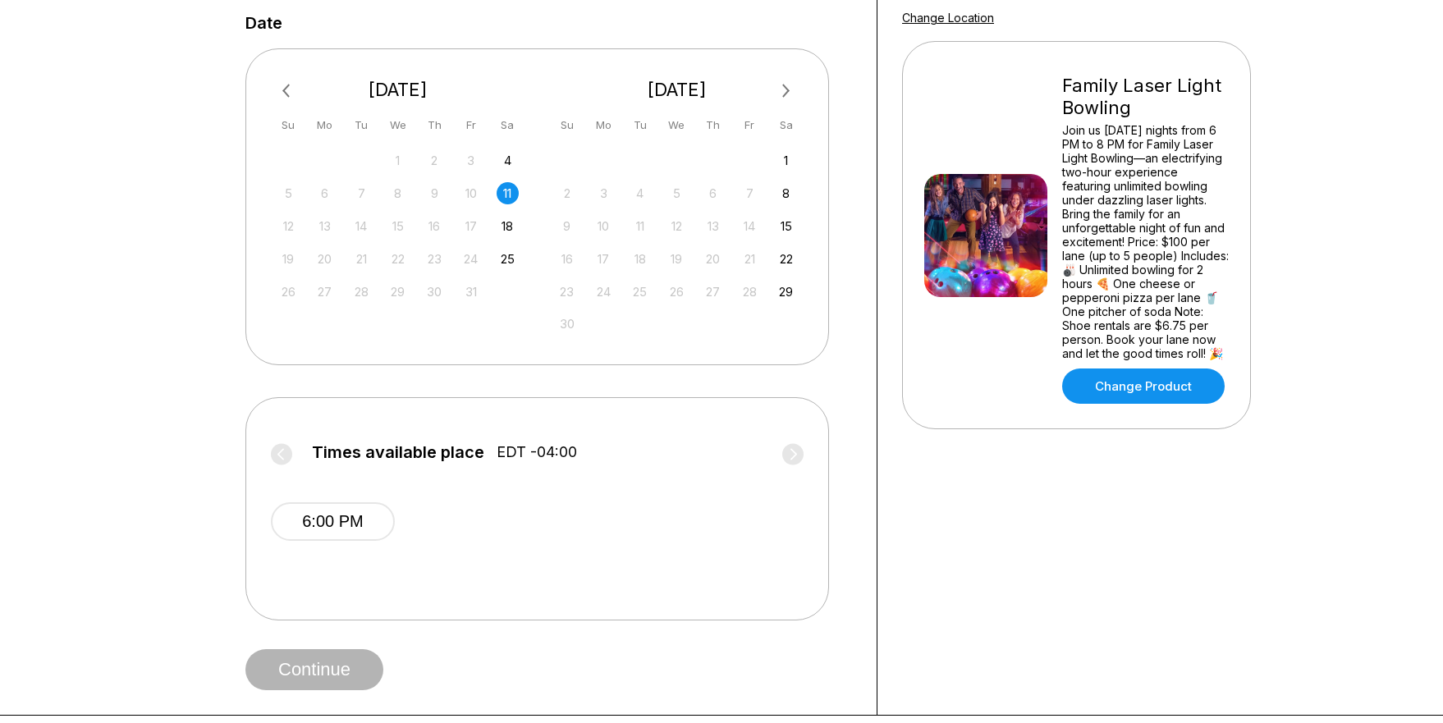
click at [358, 545] on span "6:00 PM" at bounding box center [333, 535] width 124 height 66
click at [351, 523] on button "6:00 PM" at bounding box center [333, 521] width 124 height 39
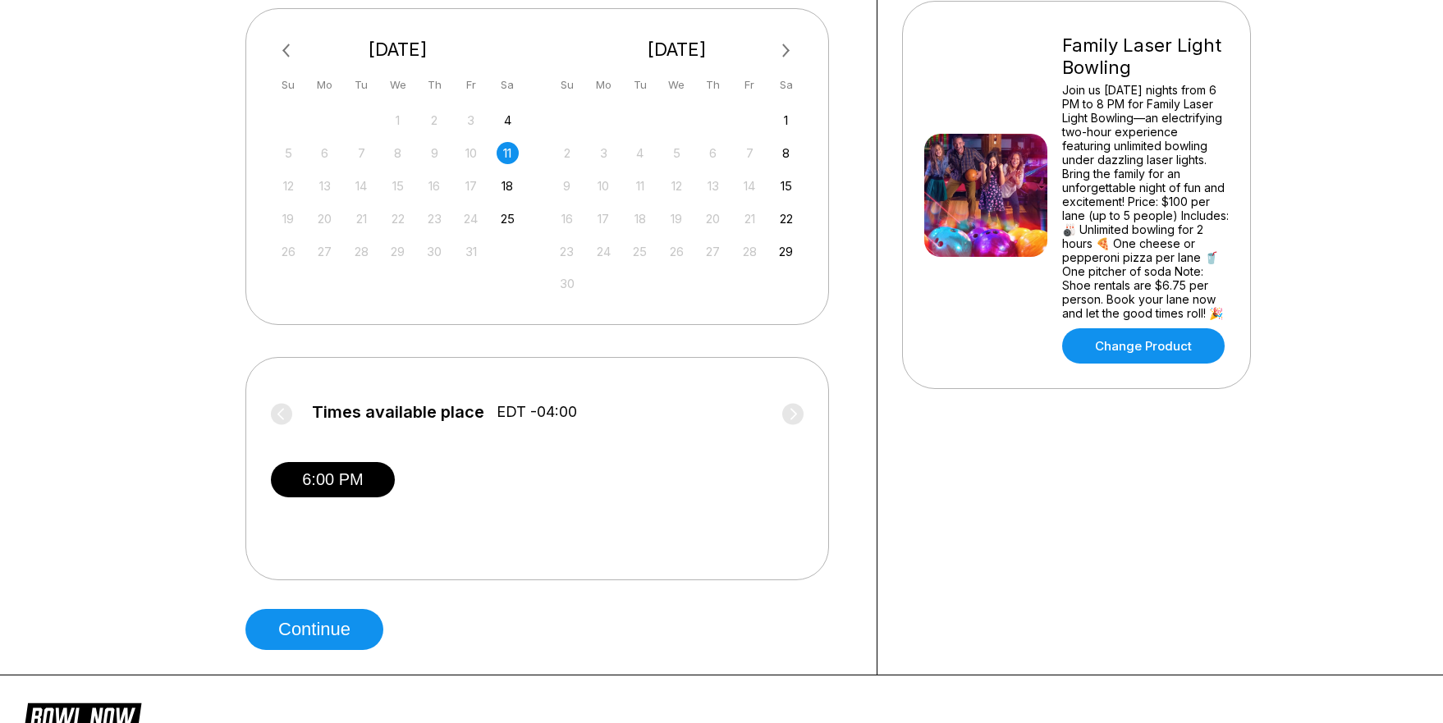
scroll to position [410, 0]
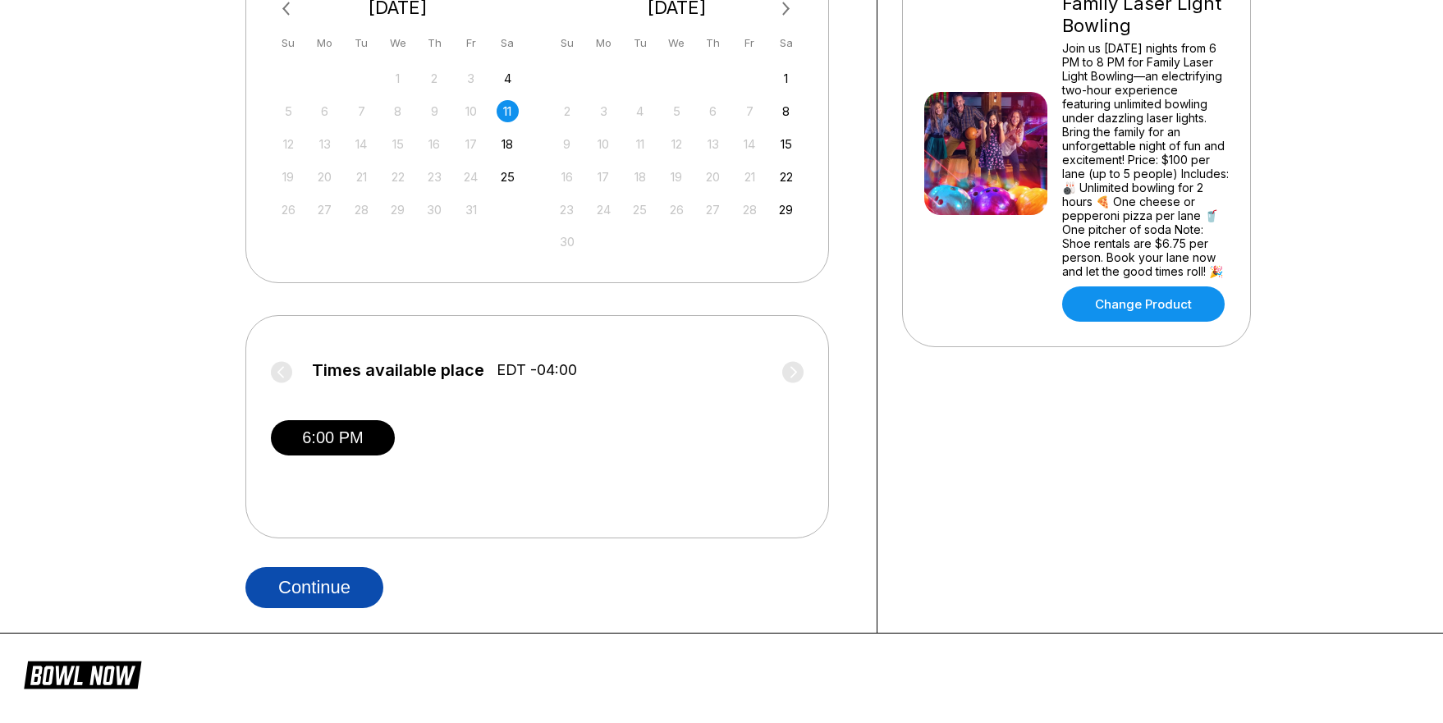
click at [305, 590] on button "Continue" at bounding box center [314, 587] width 138 height 41
select select "**"
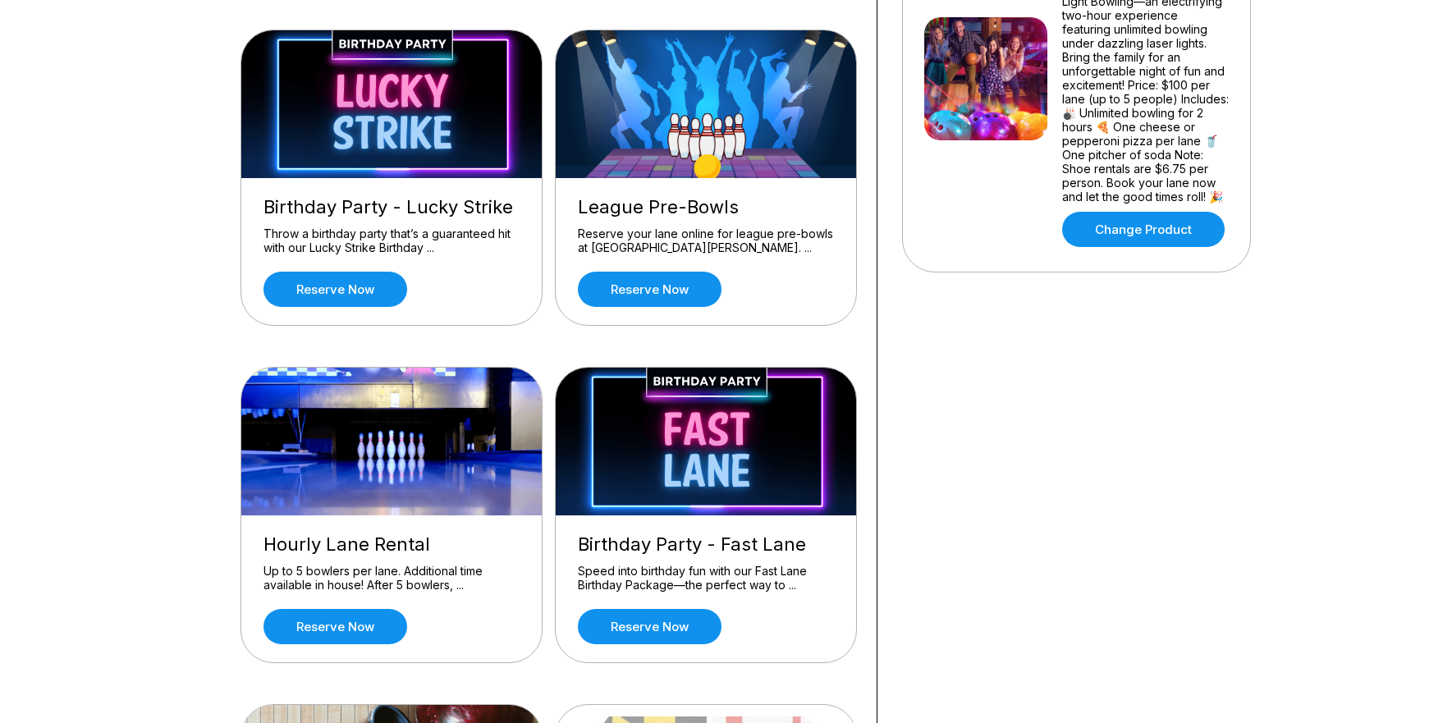
scroll to position [676, 0]
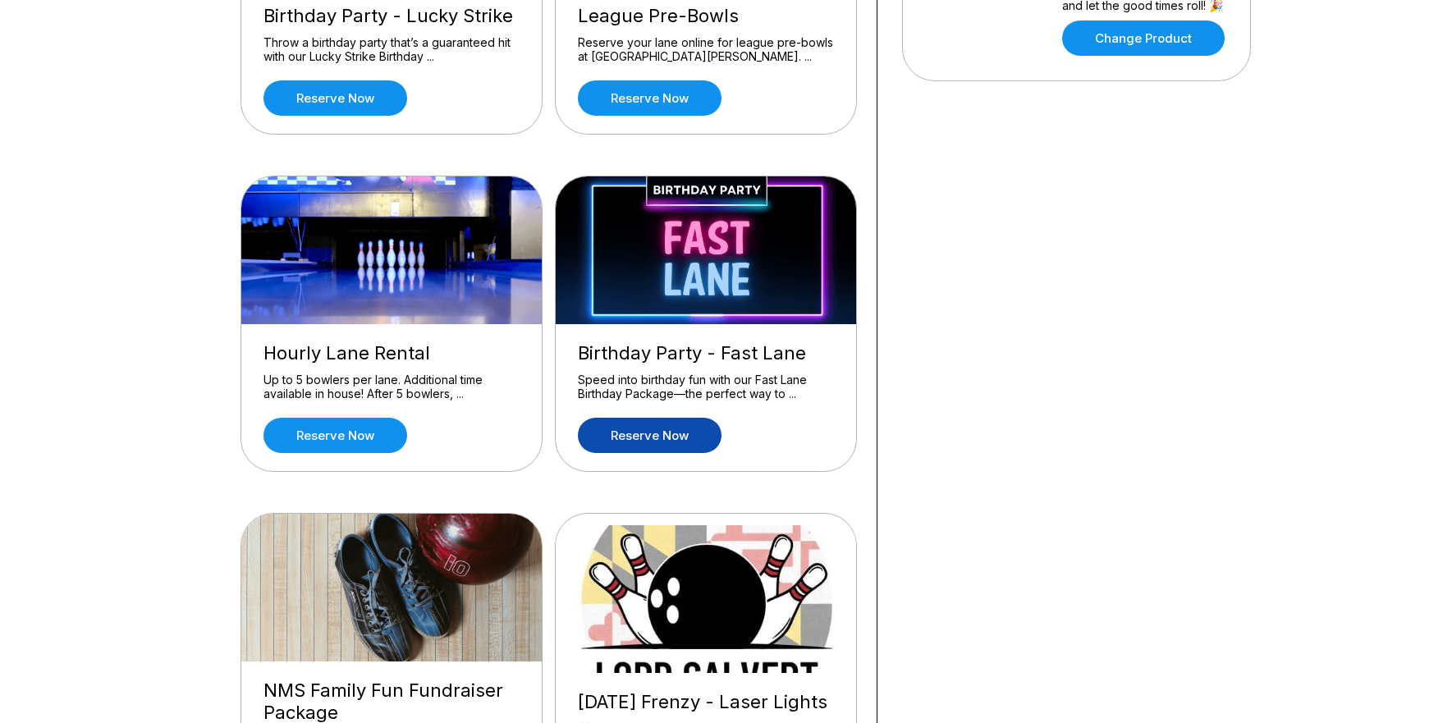
click at [690, 428] on link "Reserve now" at bounding box center [650, 435] width 144 height 35
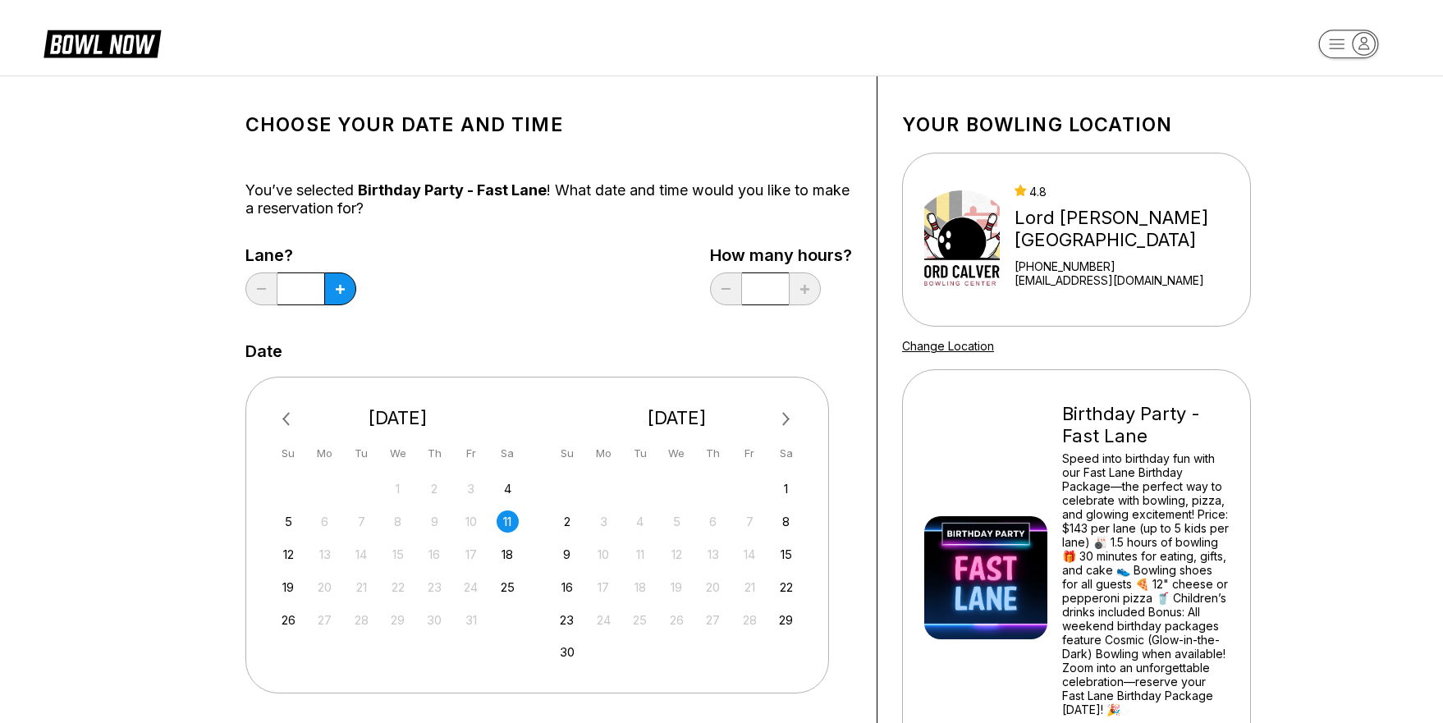
click at [507, 272] on div "Lane? * How many hours? *" at bounding box center [548, 279] width 607 height 67
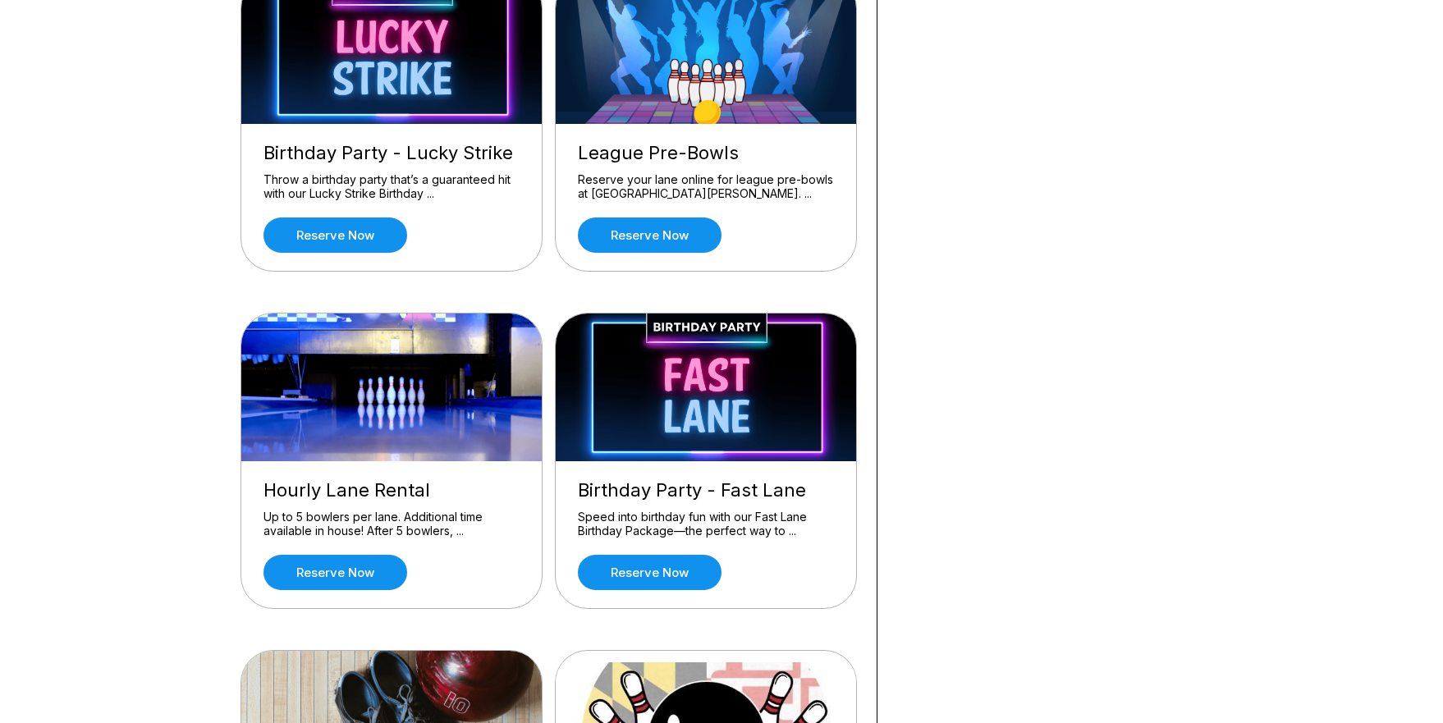
scroll to position [518, 0]
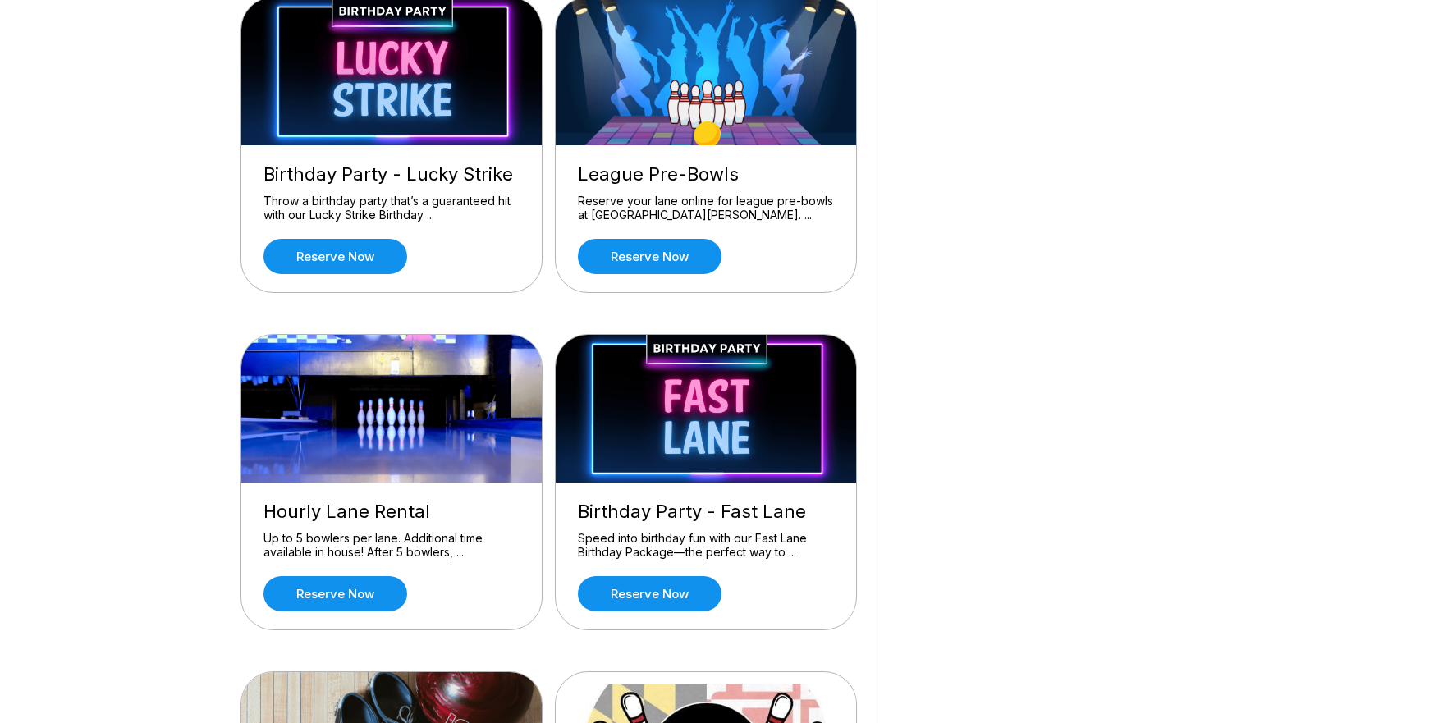
drag, startPoint x: 1432, startPoint y: 290, endPoint x: 1435, endPoint y: 215, distance: 74.7
click at [1431, 278] on div "What you want to do? Birthday Party - High Roller Make your child’s birthday un…" at bounding box center [721, 470] width 1443 height 1824
drag, startPoint x: 1435, startPoint y: 215, endPoint x: 1463, endPoint y: 157, distance: 64.6
click at [1443, 157] on html "What you want to do? Birthday Party - High Roller Make your child’s birthday un…" at bounding box center [721, 639] width 1443 height 2314
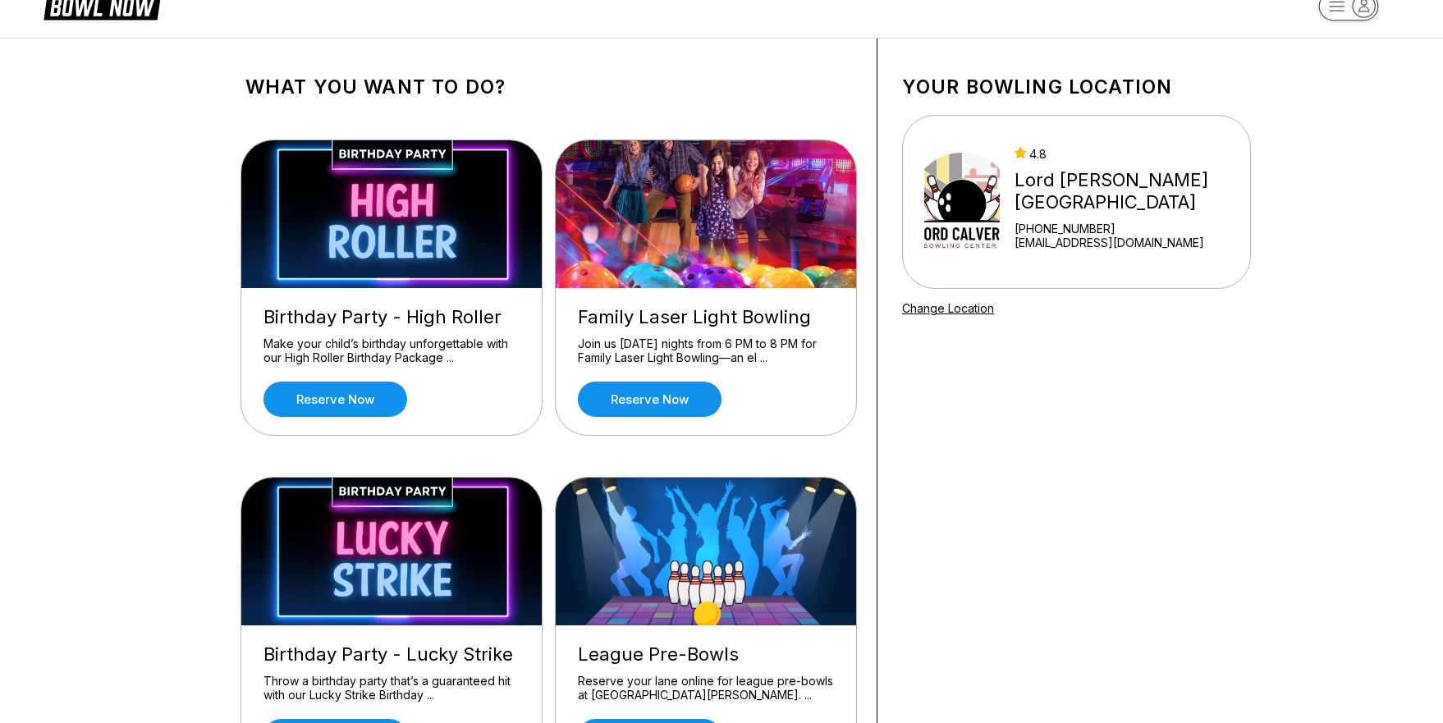
scroll to position [0, 0]
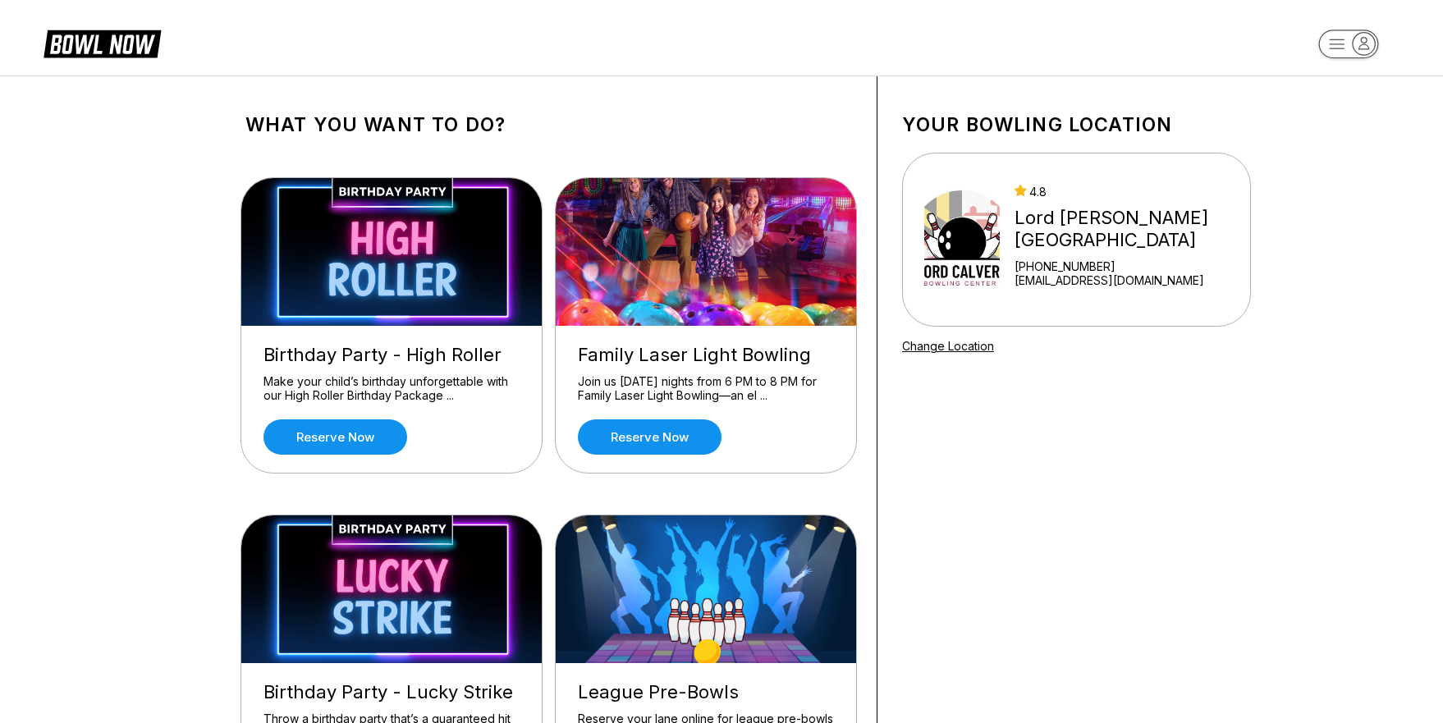
click at [1435, 71] on header at bounding box center [721, 38] width 1443 height 76
click at [1335, 48] on icon "button" at bounding box center [1348, 45] width 90 height 33
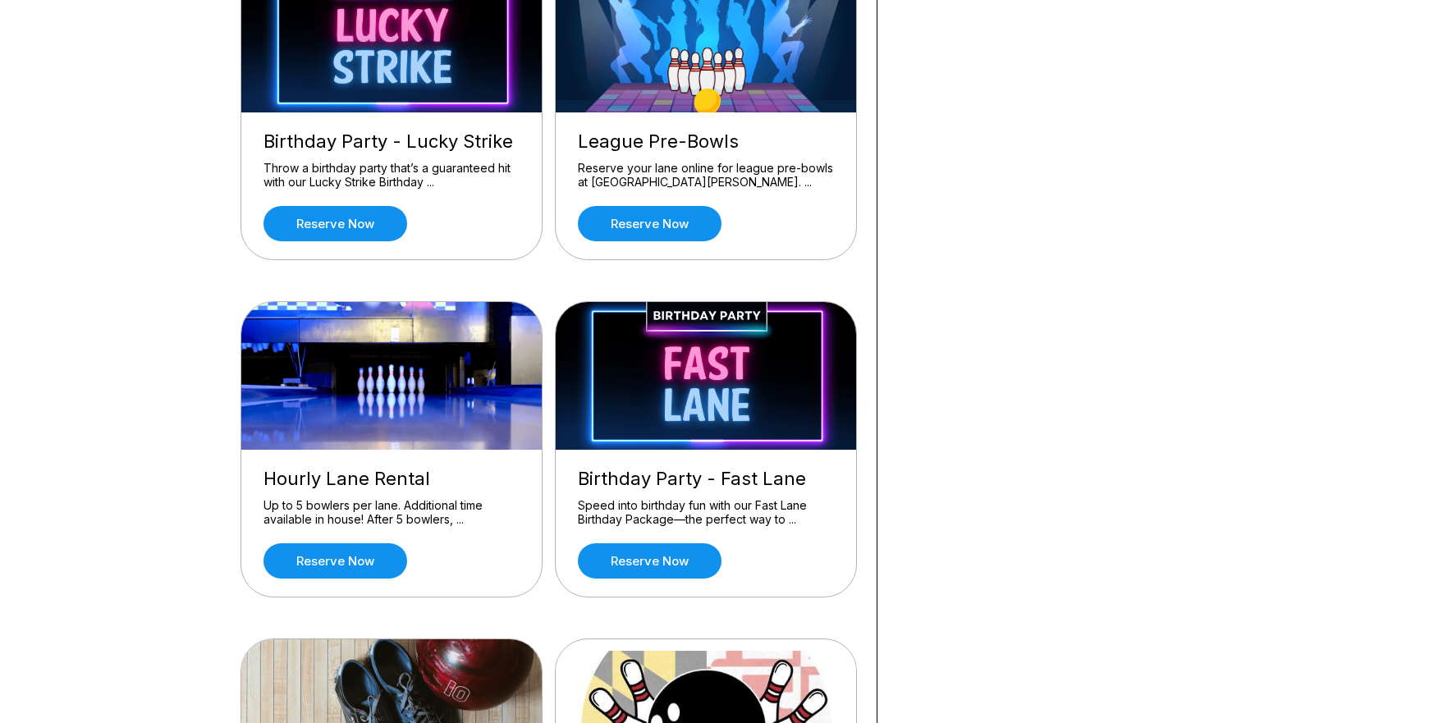
scroll to position [548, 0]
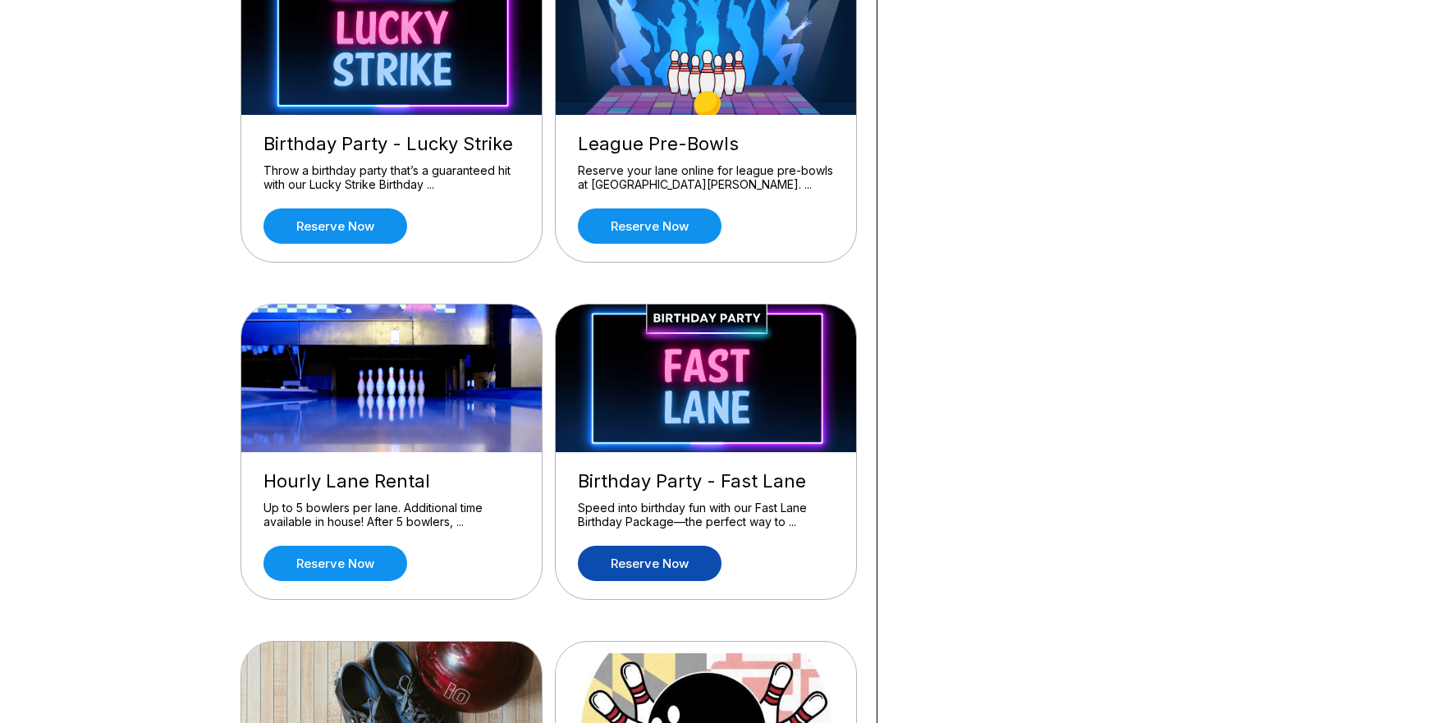
click at [645, 561] on link "Reserve now" at bounding box center [650, 563] width 144 height 35
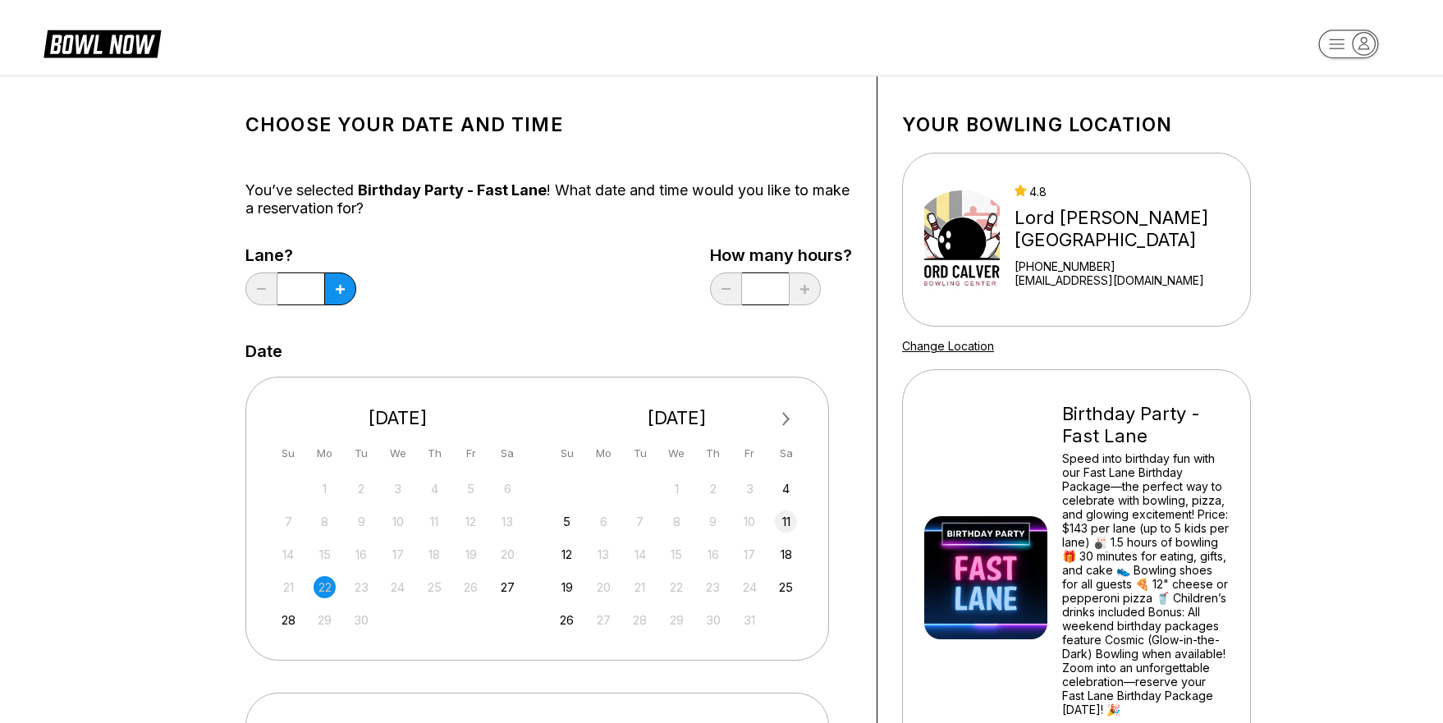
click at [787, 520] on div "11" at bounding box center [786, 521] width 22 height 22
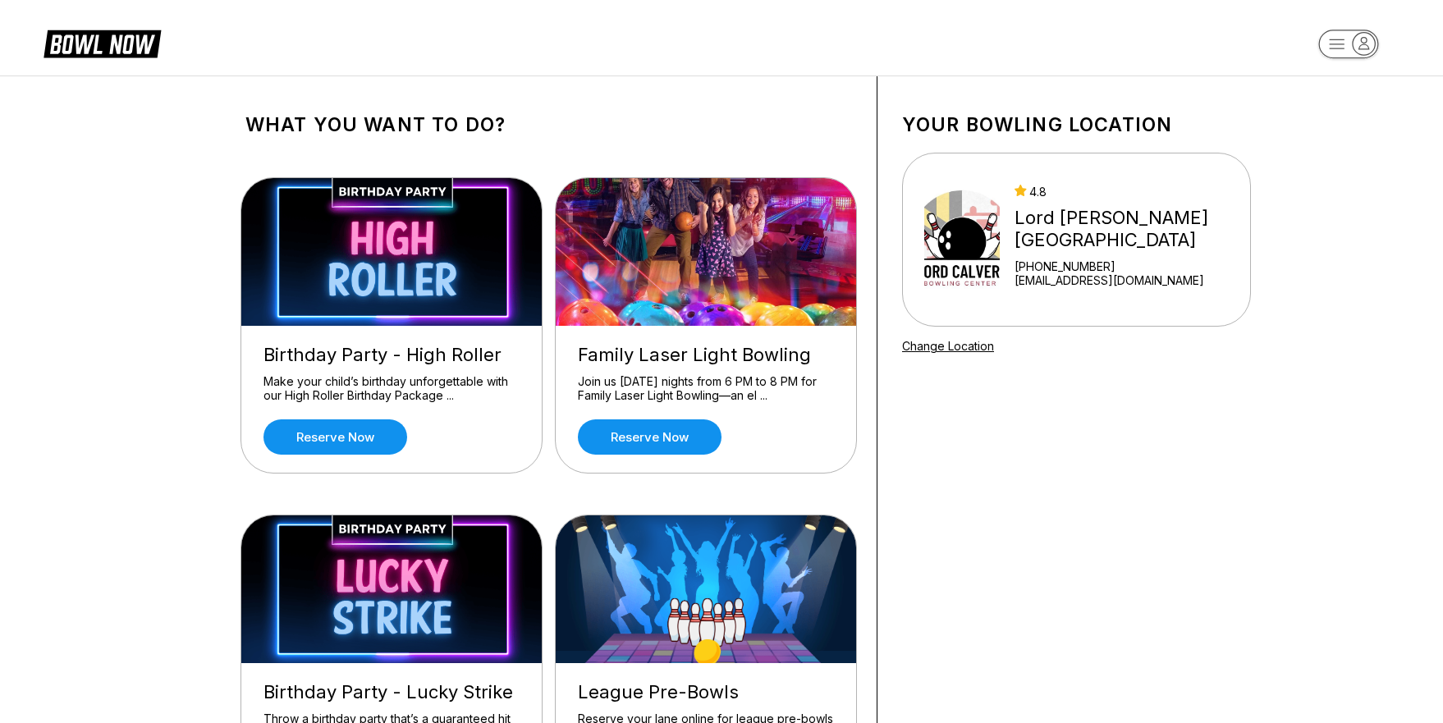
click at [1083, 281] on link "[EMAIL_ADDRESS][DOMAIN_NAME]" at bounding box center [1128, 280] width 229 height 14
